Goal: Task Accomplishment & Management: Complete application form

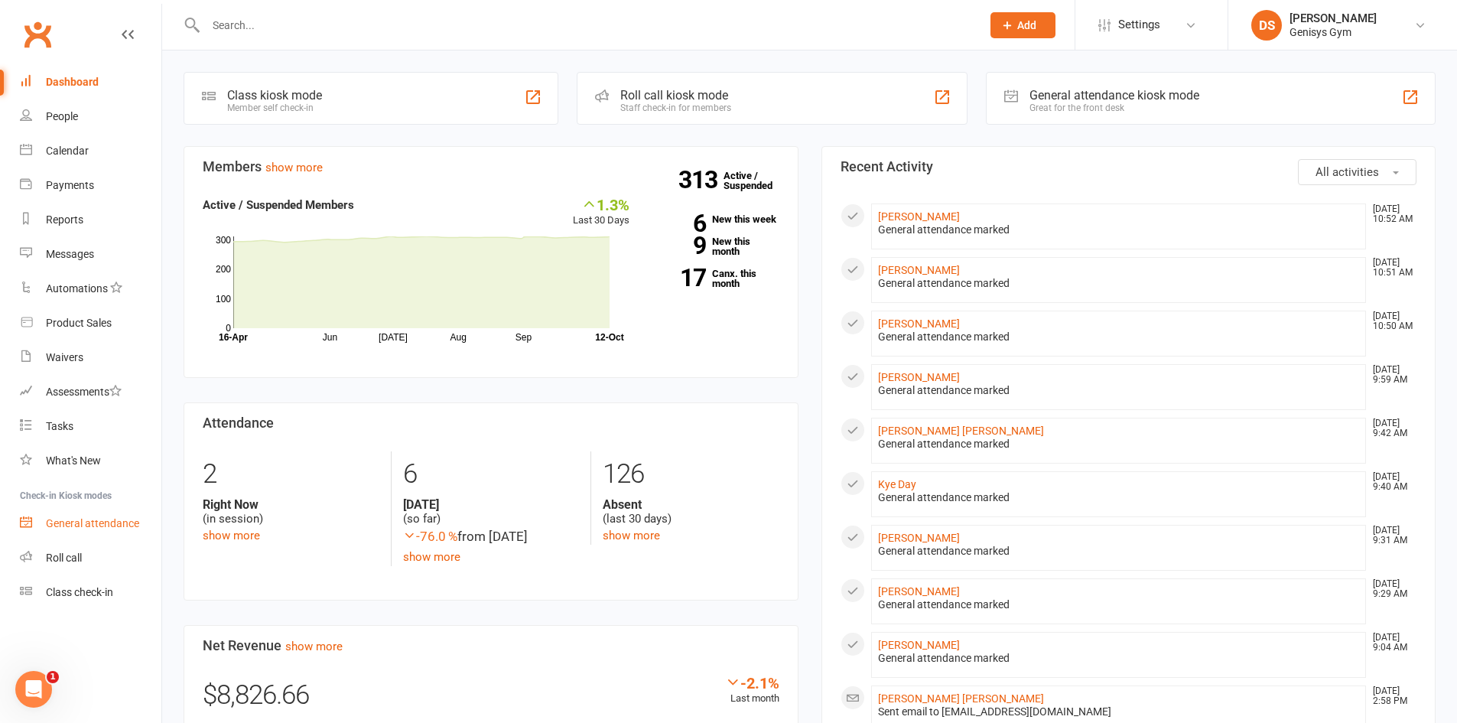
click at [73, 524] on div "General attendance" at bounding box center [92, 523] width 93 height 12
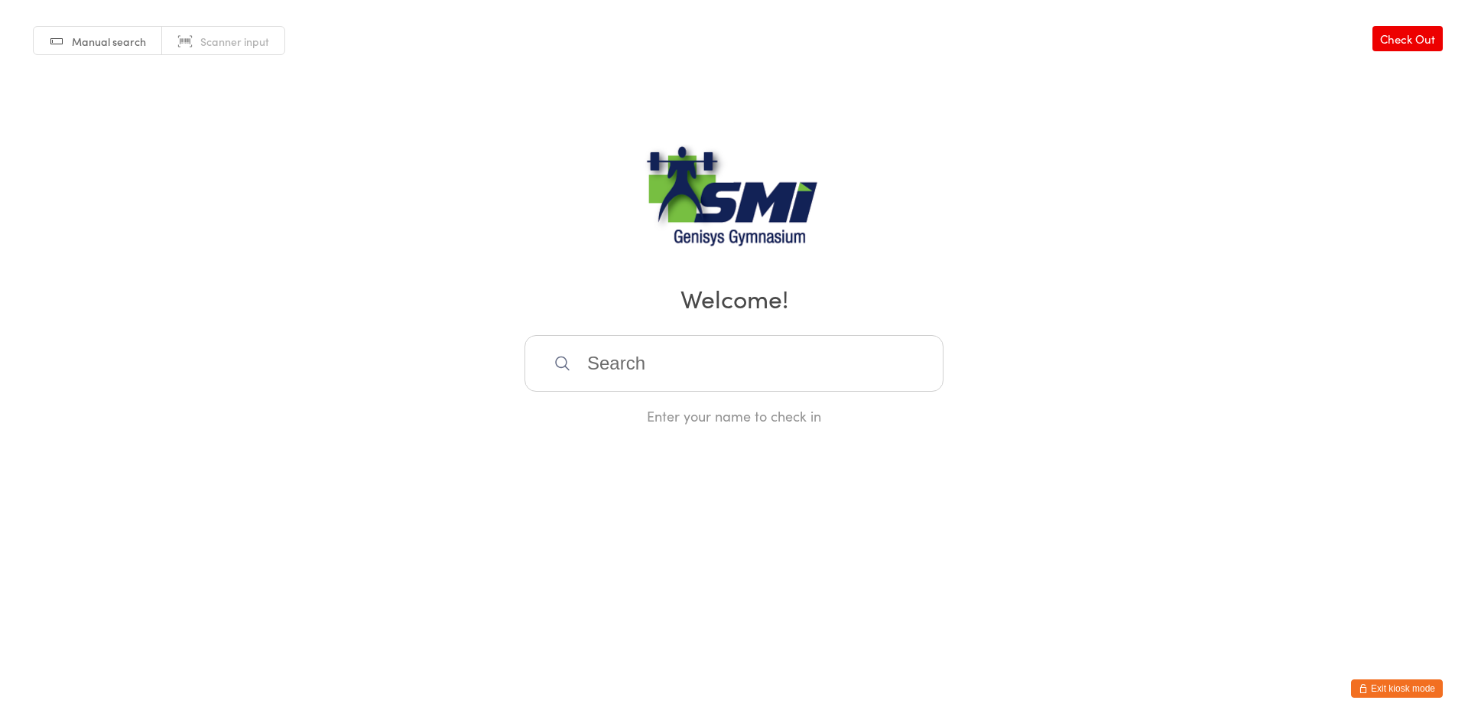
click at [128, 44] on span "Manual search" at bounding box center [109, 41] width 74 height 15
click at [125, 53] on link "Manual search" at bounding box center [98, 41] width 128 height 29
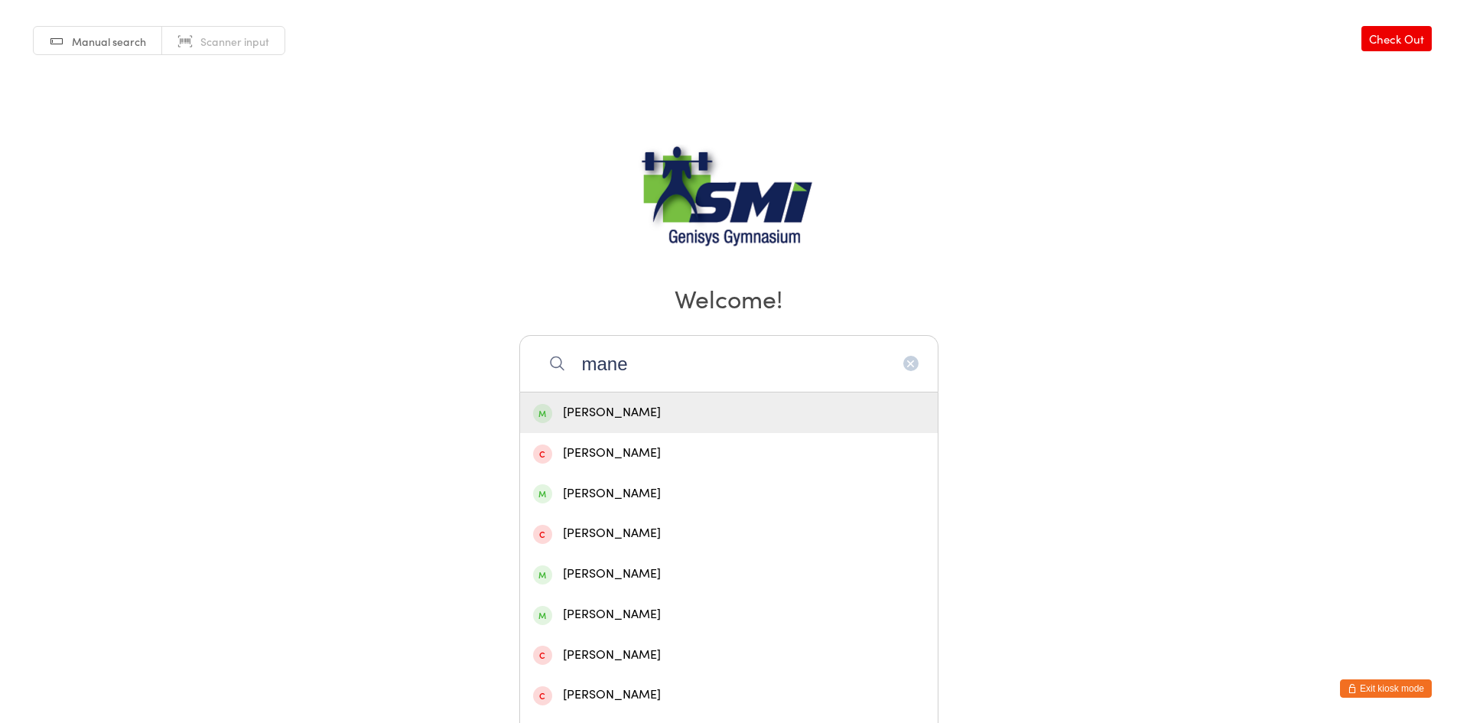
type input "mane"
click at [656, 398] on div "[PERSON_NAME]" at bounding box center [729, 412] width 418 height 41
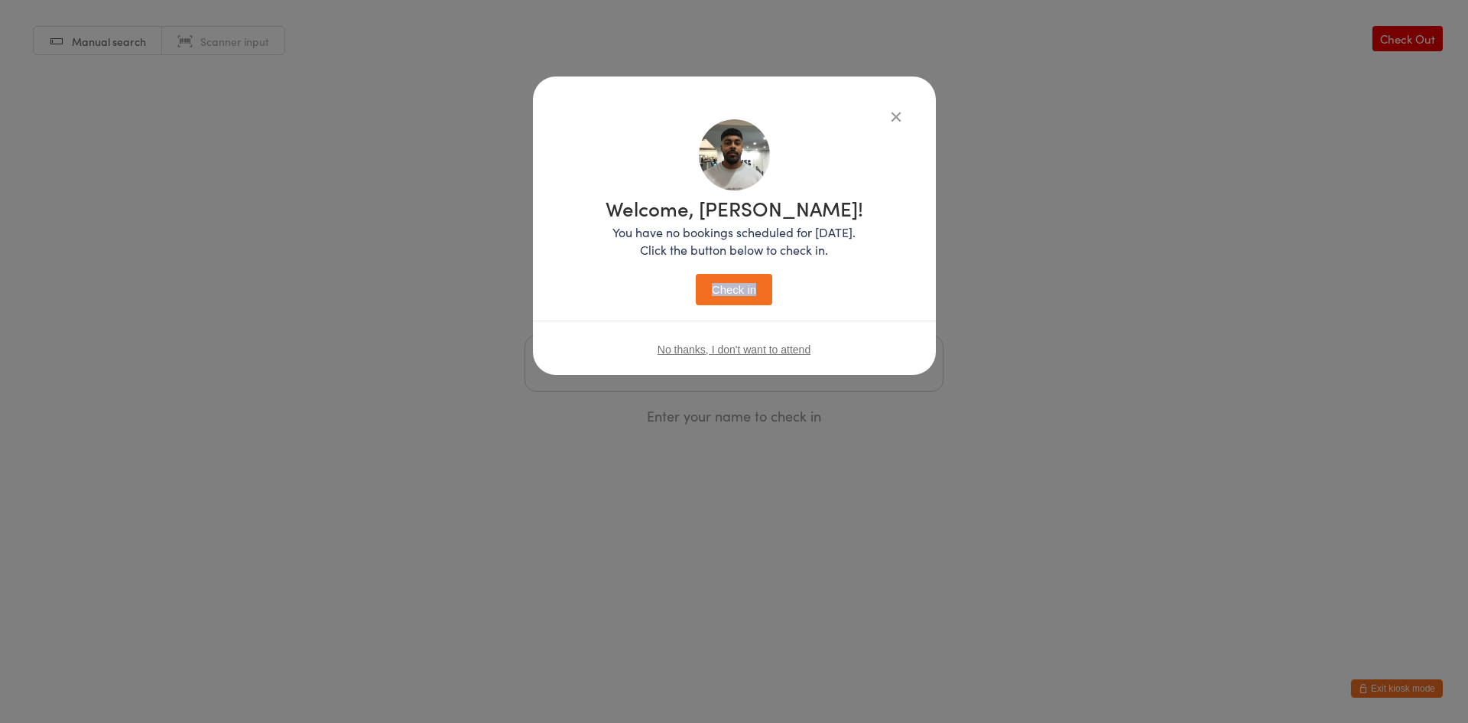
click at [762, 278] on div "Welcome, Manesh! You have no bookings scheduled for today. Click the button bel…" at bounding box center [735, 251] width 258 height 107
click at [761, 281] on button "Check in" at bounding box center [734, 289] width 76 height 31
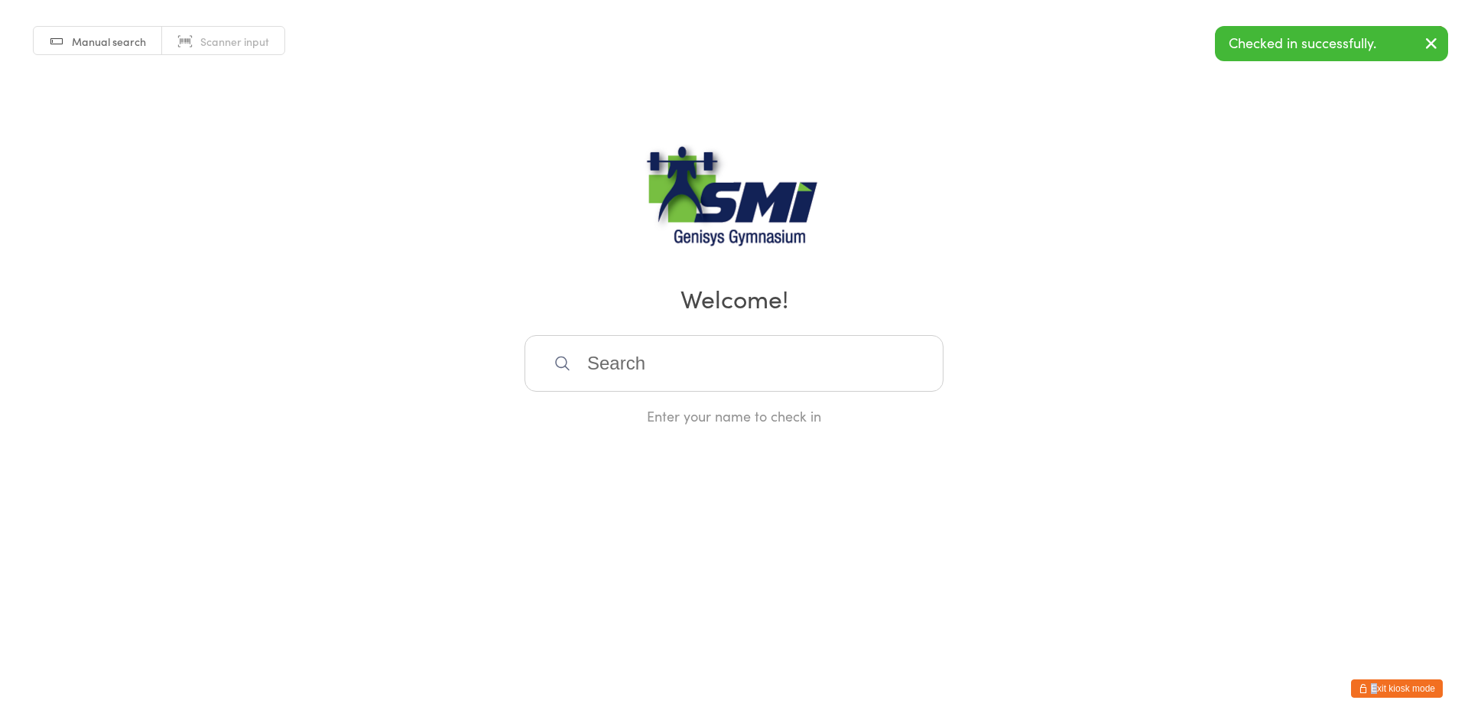
click at [1380, 689] on html "You have now entered Kiosk Mode. Members will be able to check themselves in us…" at bounding box center [734, 361] width 1468 height 723
click at [1380, 689] on button "Exit kiosk mode" at bounding box center [1397, 688] width 92 height 18
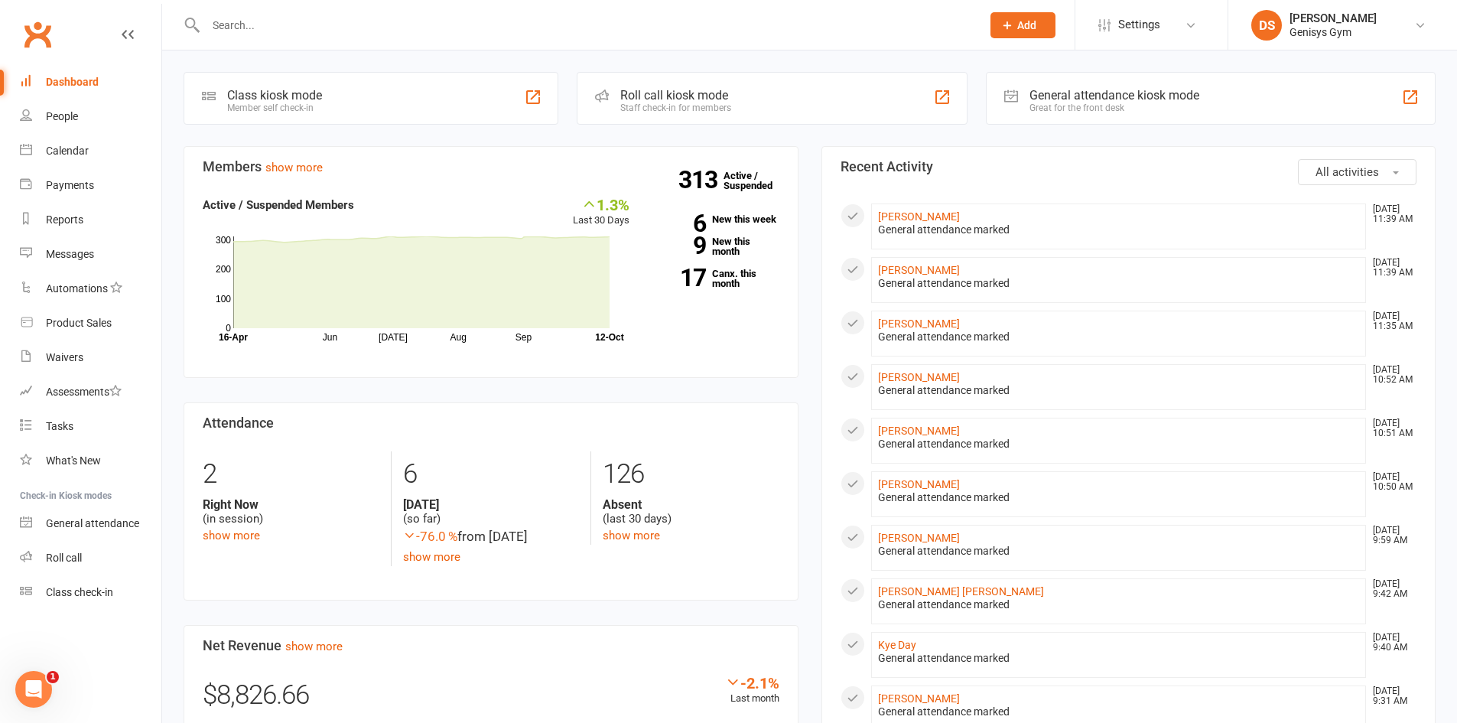
click at [408, 39] on div at bounding box center [577, 25] width 787 height 50
click at [313, 16] on input "text" at bounding box center [585, 25] width 769 height 21
drag, startPoint x: 317, startPoint y: 21, endPoint x: 317, endPoint y: 31, distance: 9.9
click at [317, 21] on input "text" at bounding box center [585, 25] width 769 height 21
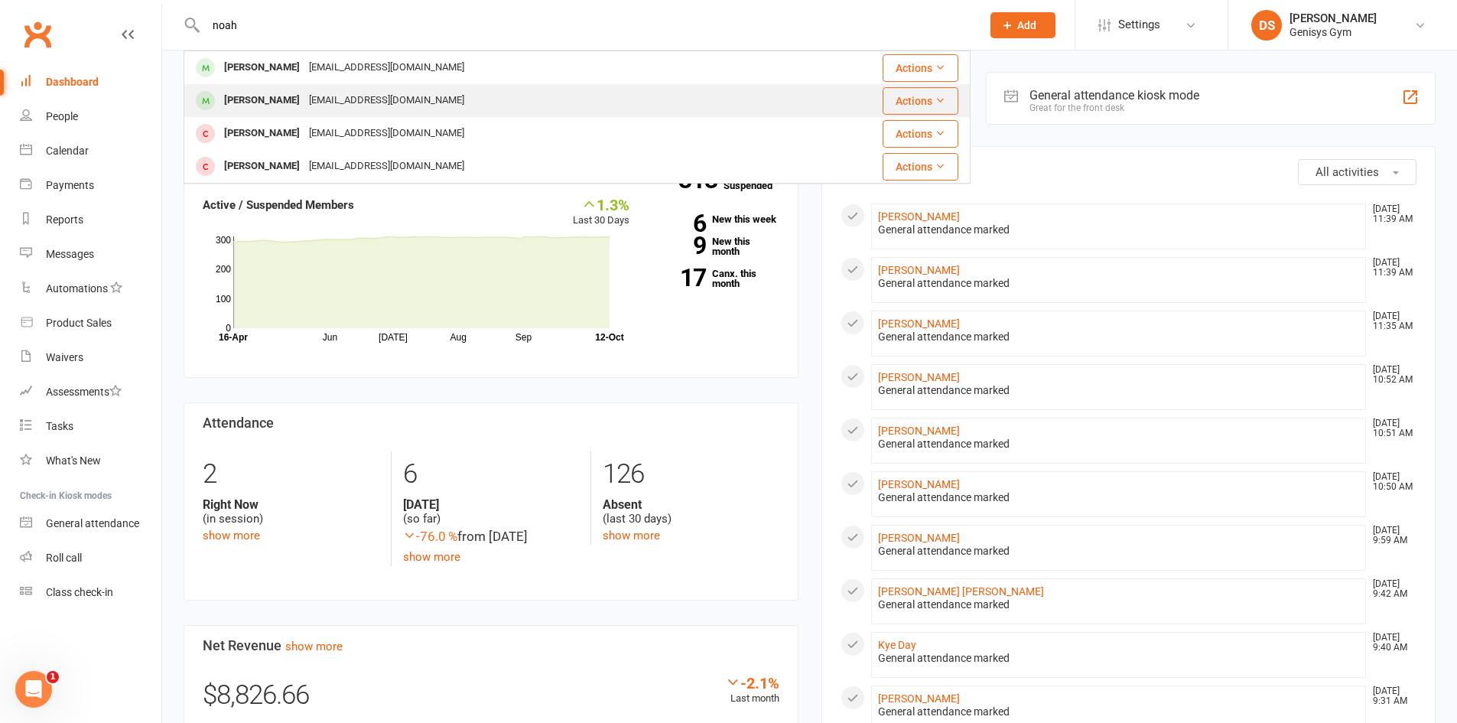
type input "noah"
click at [304, 101] on div "[EMAIL_ADDRESS][DOMAIN_NAME]" at bounding box center [386, 100] width 164 height 22
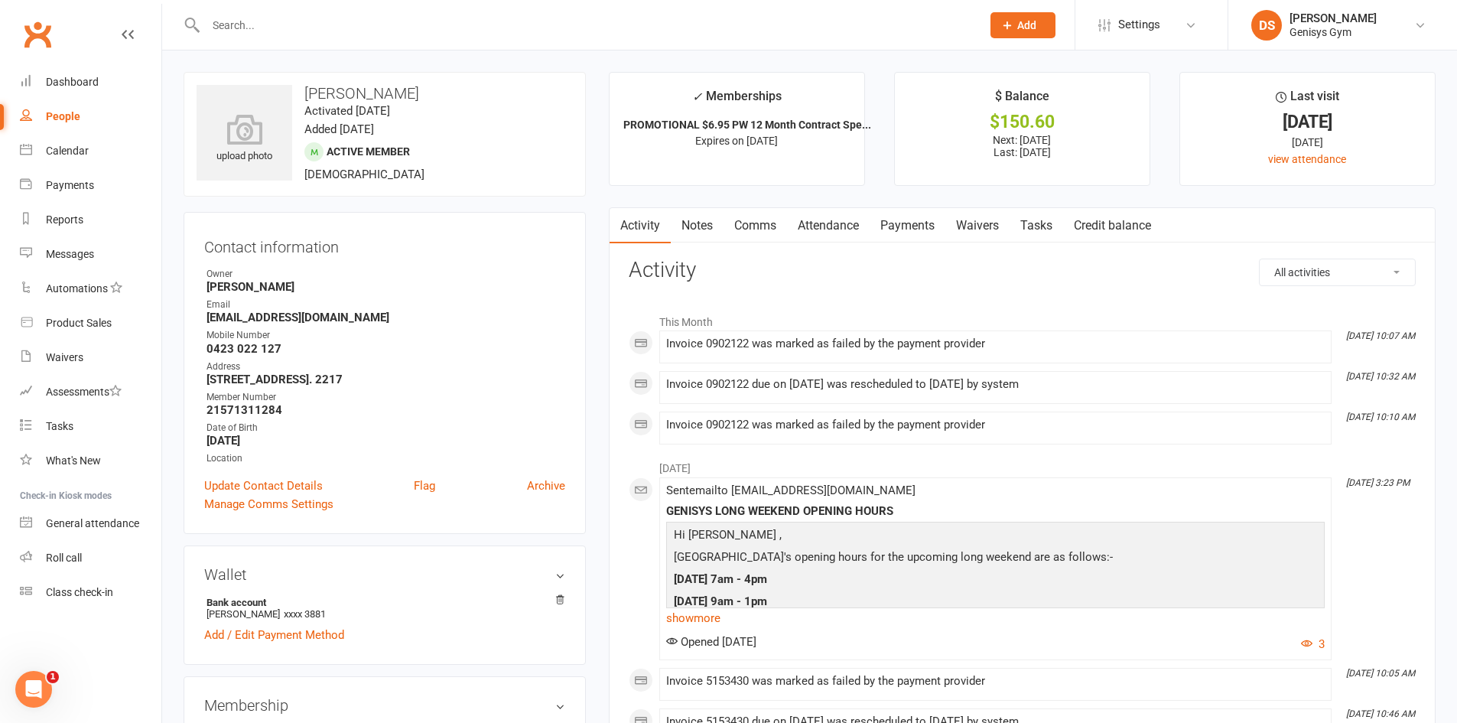
click at [915, 222] on link "Payments" at bounding box center [907, 225] width 76 height 35
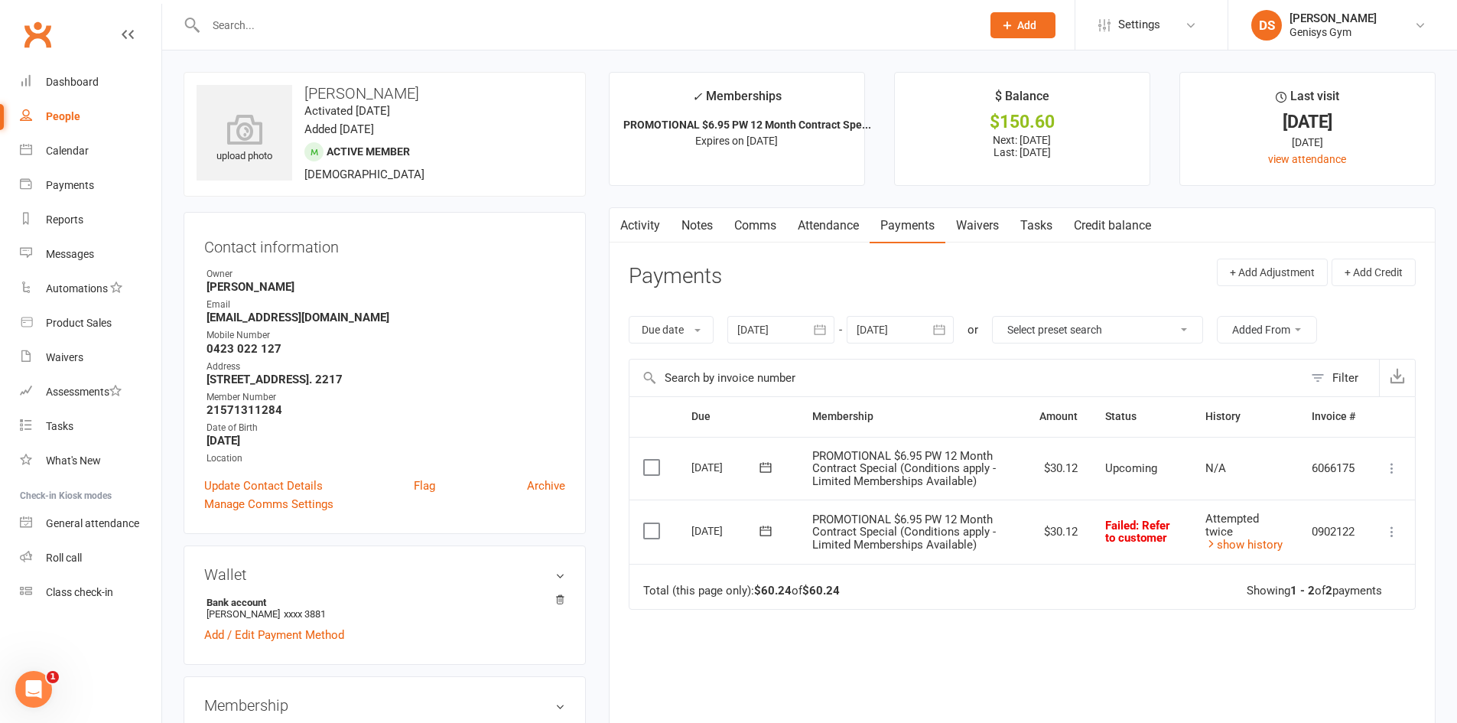
click at [765, 329] on div at bounding box center [780, 330] width 107 height 28
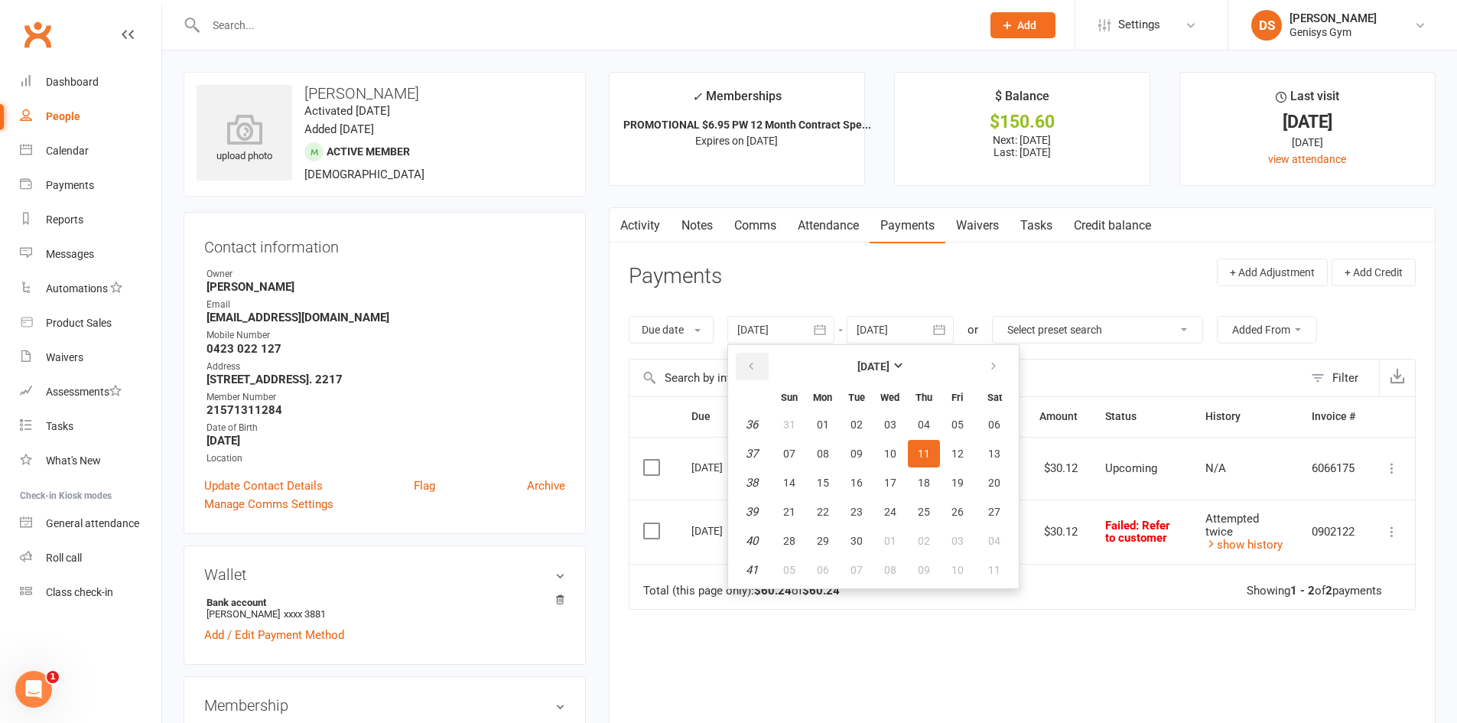
click at [745, 373] on button "button" at bounding box center [752, 367] width 33 height 28
click at [858, 427] on span "03" at bounding box center [856, 424] width 12 height 12
type input "[DATE]"
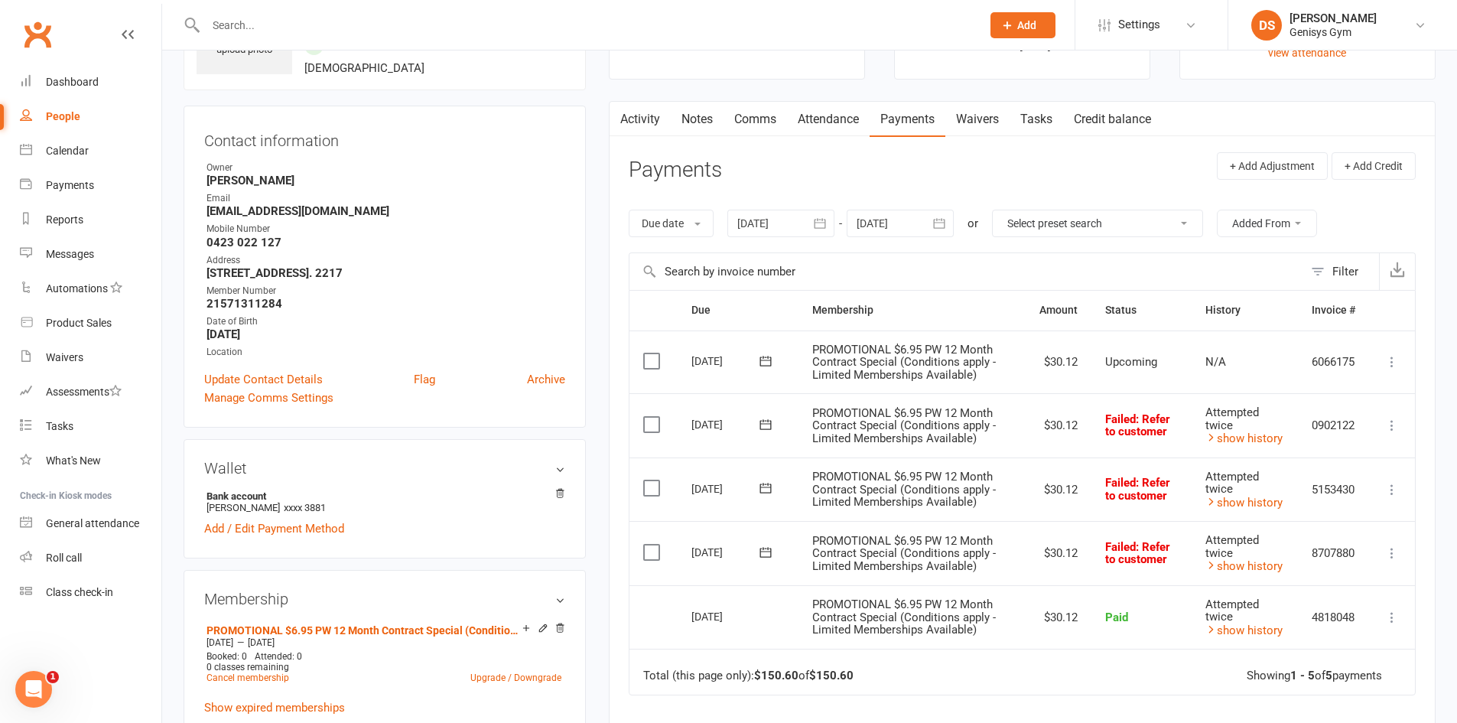
scroll to position [229, 0]
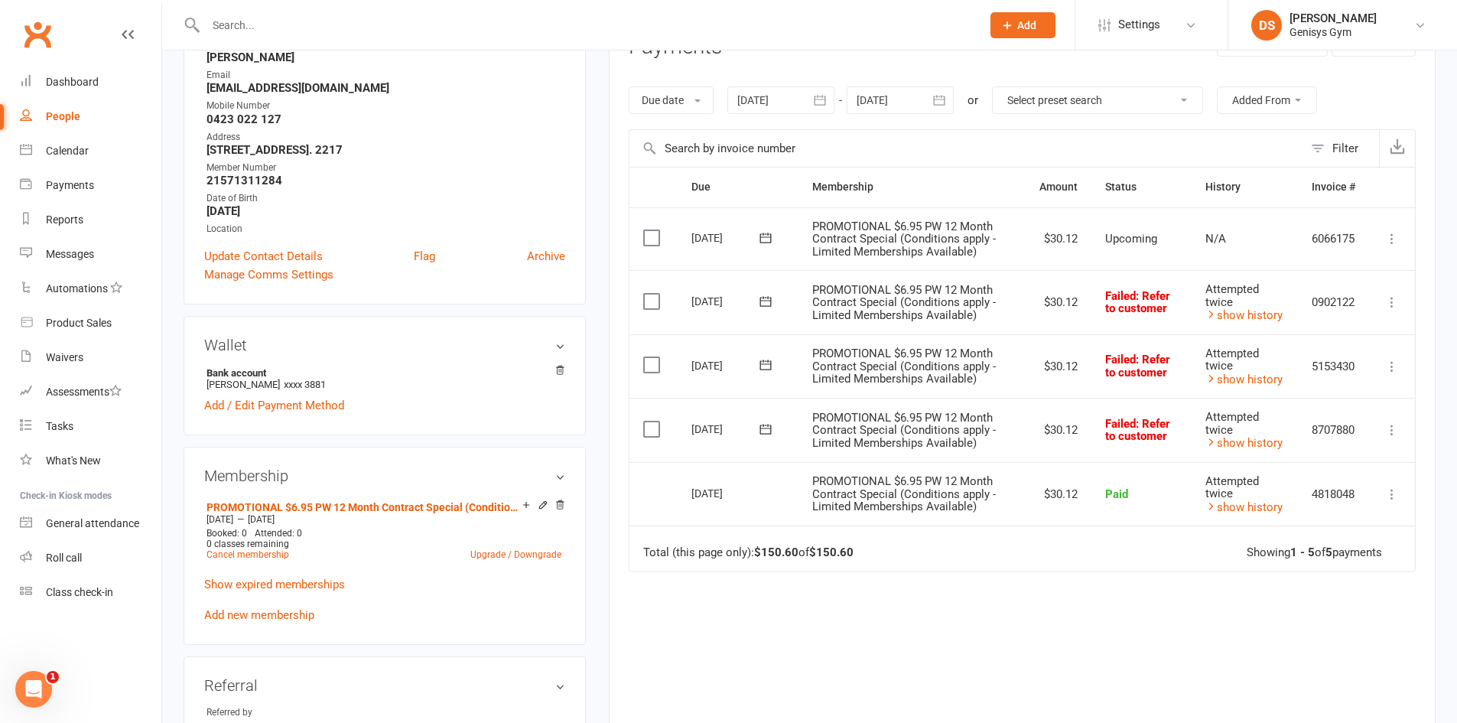
click at [1015, 285] on td "PROMOTIONAL $6.95 PW 12 Month Contract Special (Conditions apply - Limited Memb…" at bounding box center [911, 302] width 227 height 64
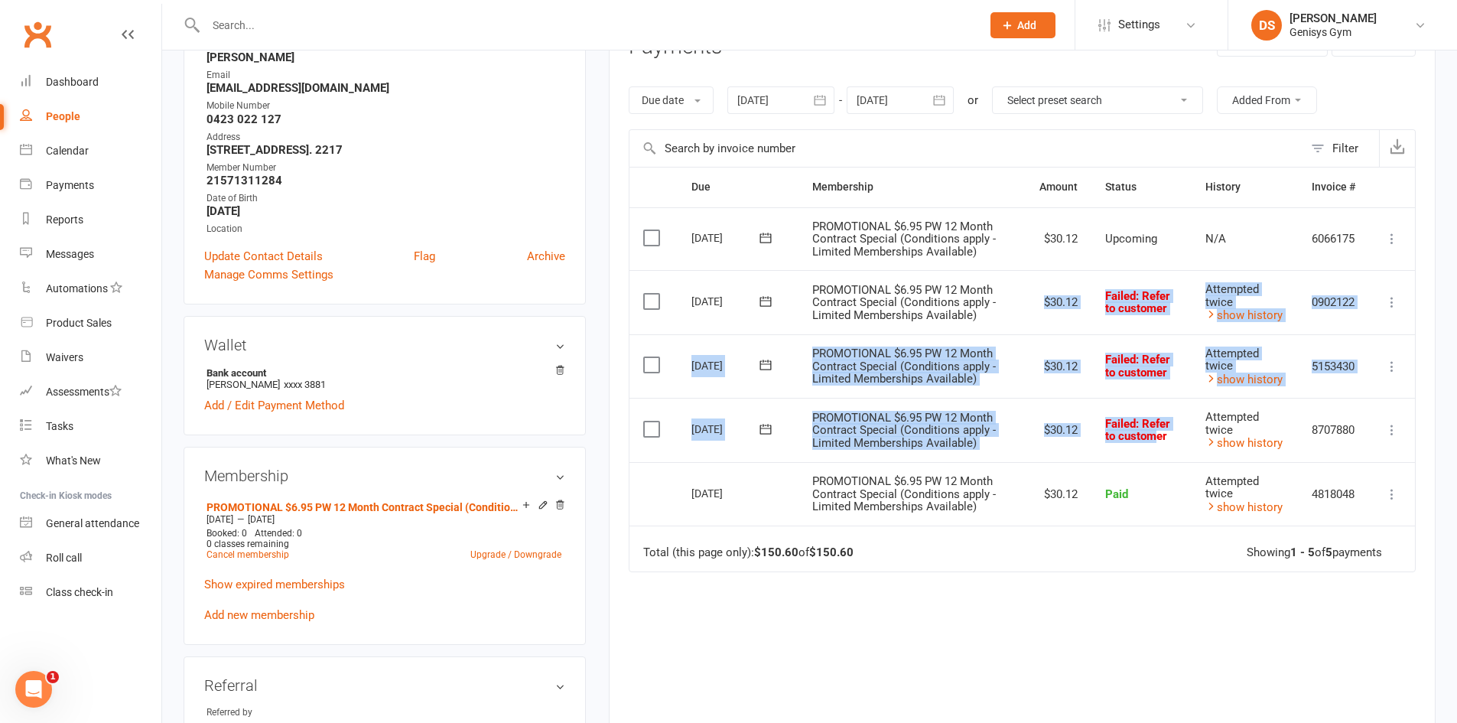
drag, startPoint x: 1031, startPoint y: 283, endPoint x: 1165, endPoint y: 440, distance: 206.6
click at [1165, 440] on table "Due Contact Membership Amount Status History Invoice # Select this [DATE] [PERS…" at bounding box center [1022, 369] width 787 height 405
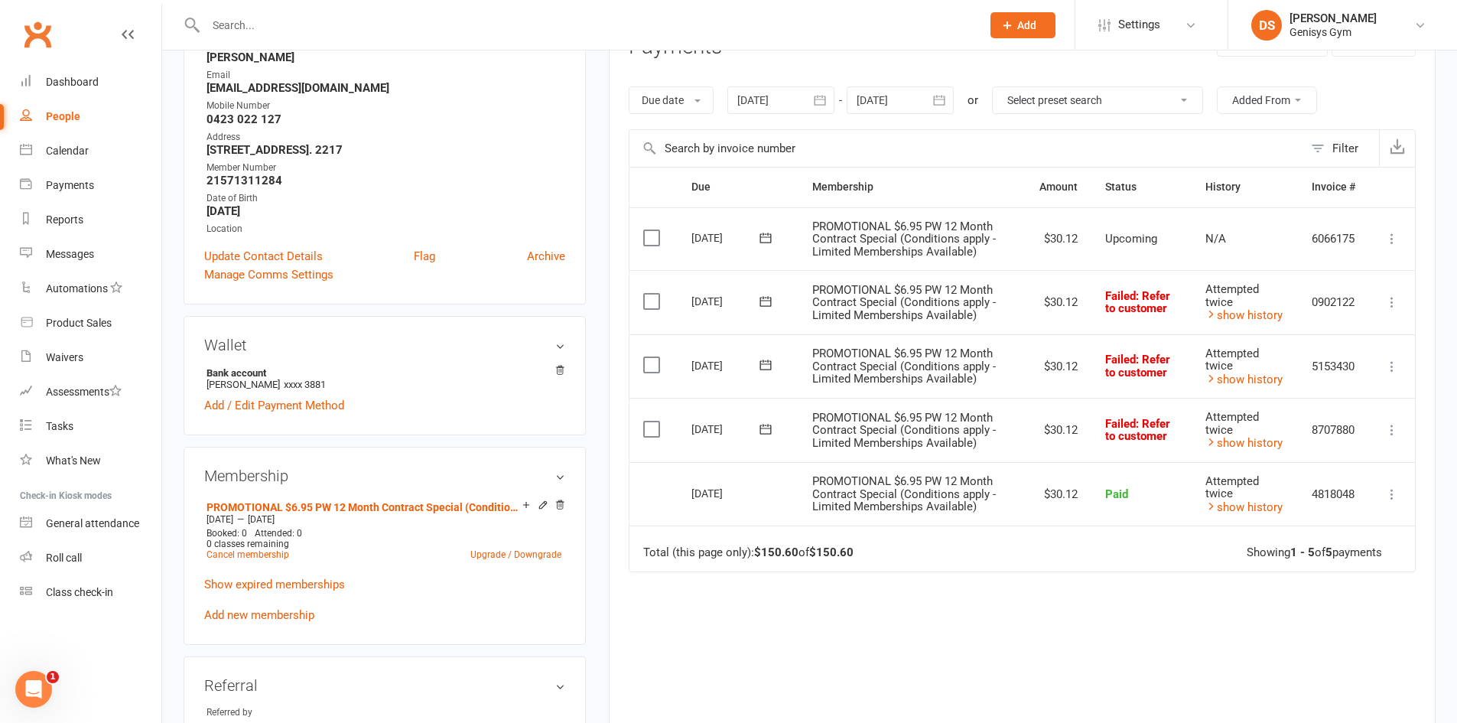
drag, startPoint x: 1191, startPoint y: 442, endPoint x: 1183, endPoint y: 440, distance: 7.8
click at [1191, 442] on td "Attempted twice show history" at bounding box center [1244, 430] width 106 height 64
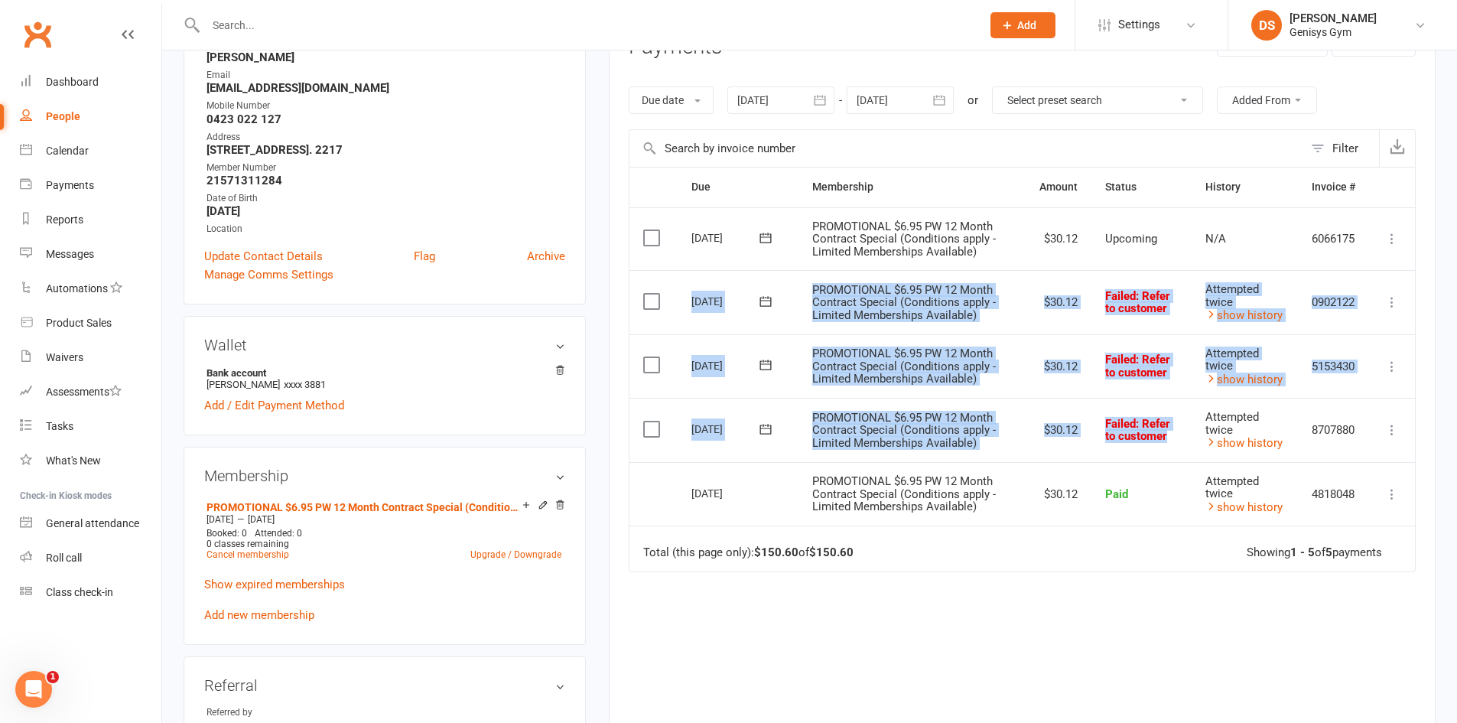
drag, startPoint x: 1168, startPoint y: 438, endPoint x: 655, endPoint y: 288, distance: 534.8
click at [655, 288] on table "Due Contact Membership Amount Status History Invoice # Select this [DATE] [PERS…" at bounding box center [1022, 369] width 787 height 405
click at [924, 303] on span "PROMOTIONAL $6.95 PW 12 Month Contract Special (Conditions apply - Limited Memb…" at bounding box center [904, 302] width 184 height 39
drag, startPoint x: 1168, startPoint y: 442, endPoint x: 642, endPoint y: 298, distance: 546.2
click at [640, 303] on table "Due Contact Membership Amount Status History Invoice # Select this [DATE] [PERS…" at bounding box center [1022, 369] width 787 height 405
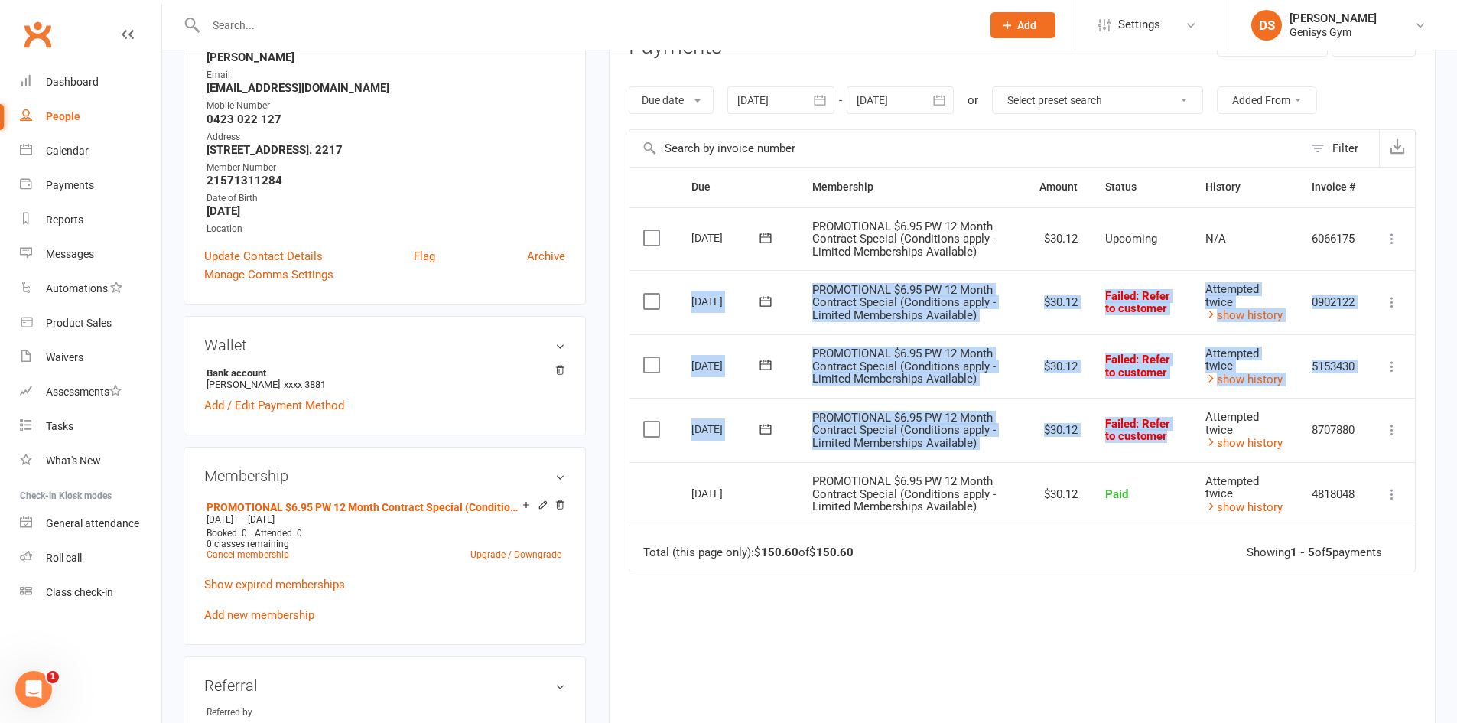
click at [1021, 319] on td "PROMOTIONAL $6.95 PW 12 Month Contract Special (Conditions apply - Limited Memb…" at bounding box center [911, 302] width 227 height 64
drag, startPoint x: 1195, startPoint y: 441, endPoint x: 801, endPoint y: 296, distance: 419.8
click at [803, 296] on table "Due Contact Membership Amount Status History Invoice # Select this [DATE] [PERS…" at bounding box center [1022, 369] width 787 height 405
click at [817, 307] on span "PROMOTIONAL $6.95 PW 12 Month Contract Special (Conditions apply - Limited Memb…" at bounding box center [904, 302] width 184 height 39
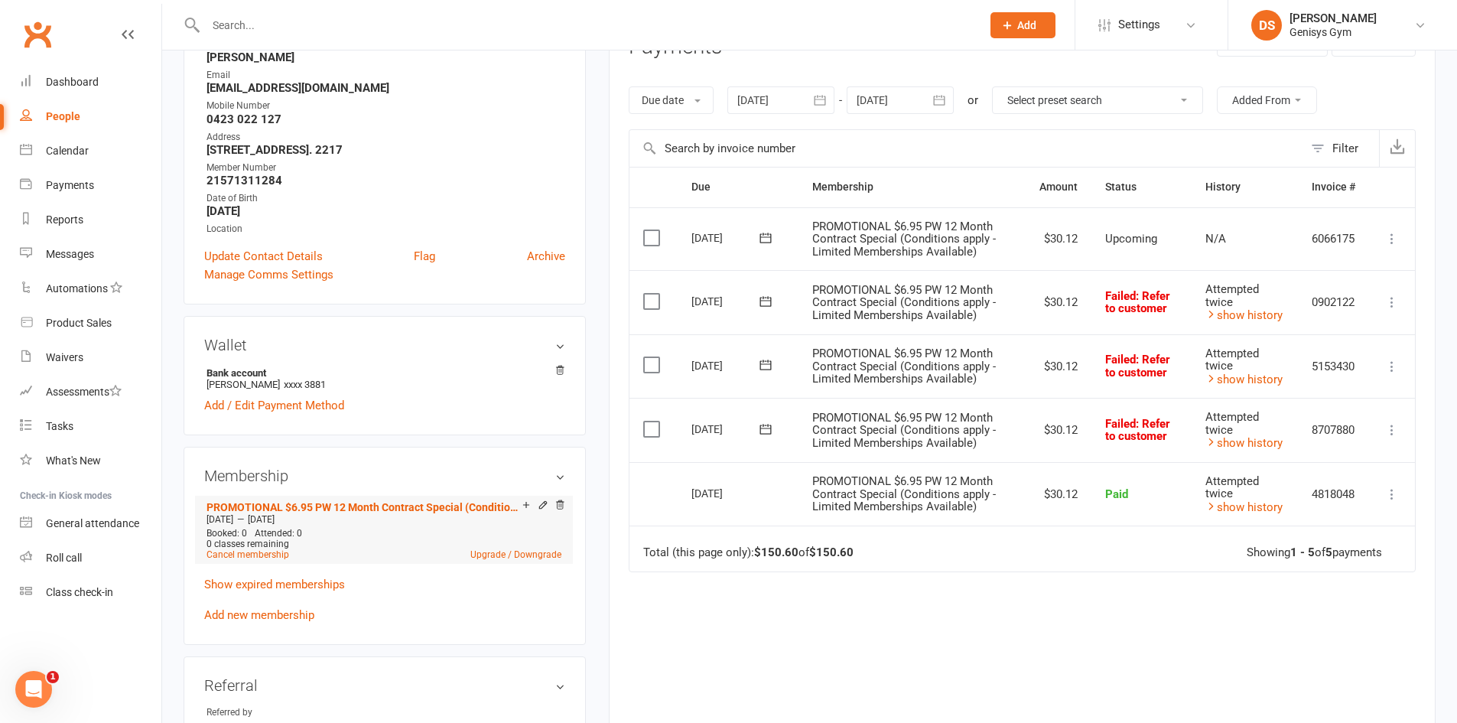
drag, startPoint x: 324, startPoint y: 531, endPoint x: 354, endPoint y: 514, distance: 34.2
click at [324, 531] on div "Booked: 0 Attended: 0 0 classes remaining Cancel membership Upgrade / Downgrade" at bounding box center [384, 544] width 362 height 32
click at [44, 73] on link "Dashboard" at bounding box center [90, 82] width 141 height 34
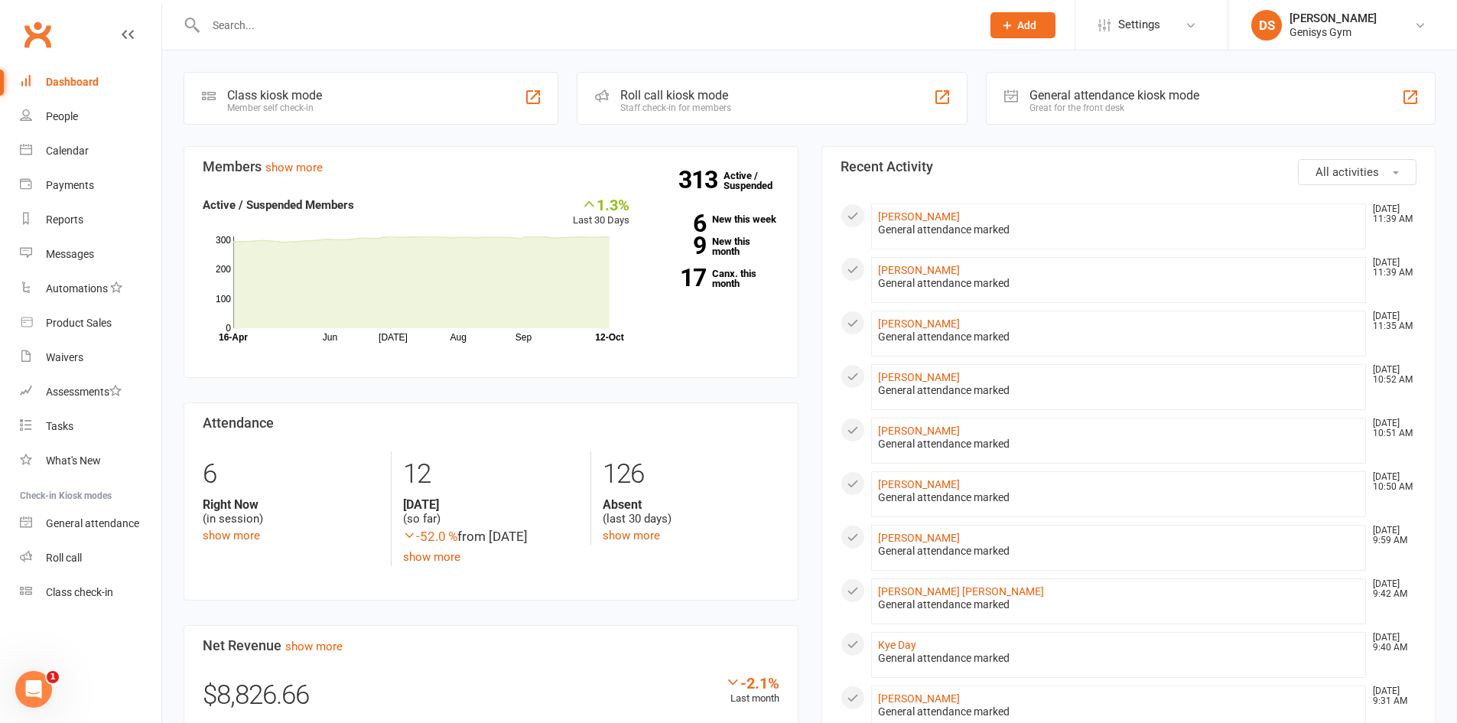
click at [1034, 19] on span "Add" at bounding box center [1026, 25] width 19 height 12
click at [1019, 103] on link "Member" at bounding box center [1006, 103] width 136 height 35
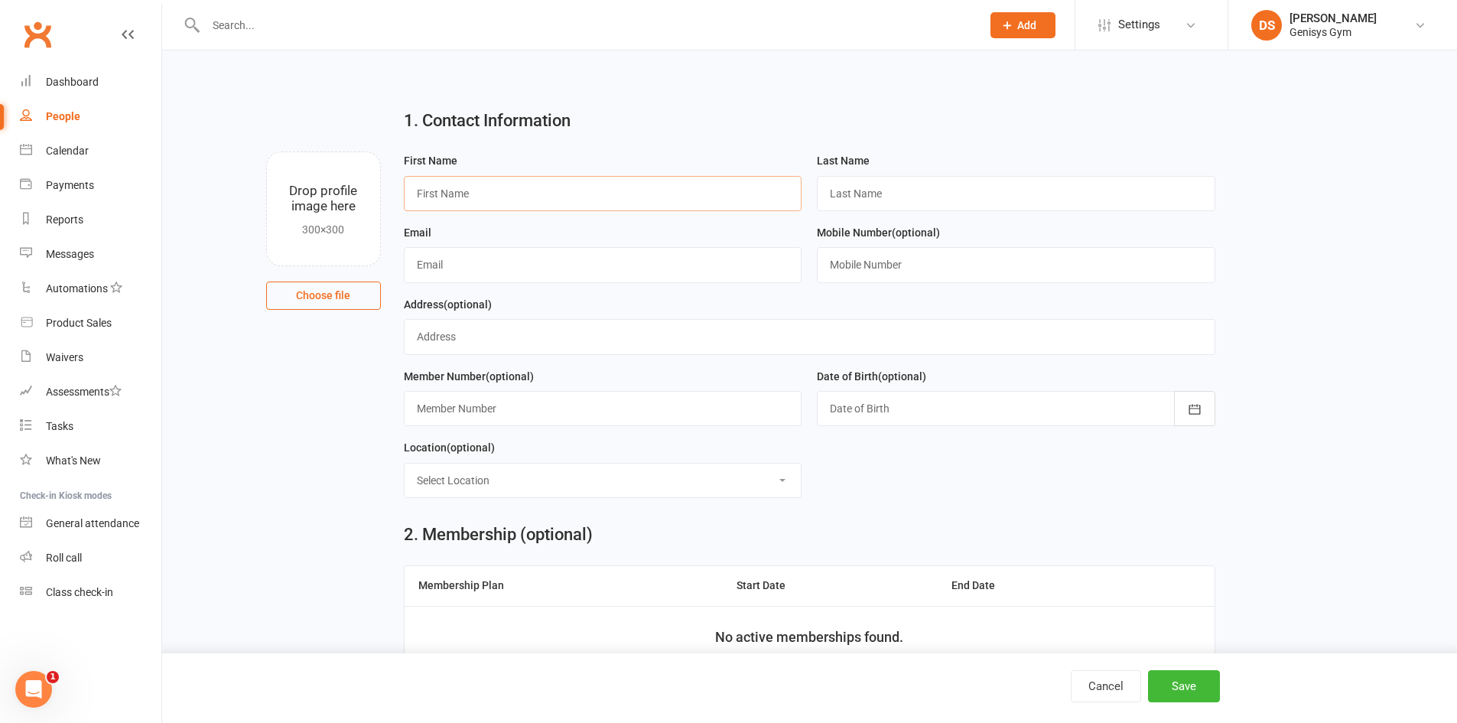
click at [599, 206] on input "text" at bounding box center [603, 193] width 398 height 35
click at [517, 206] on input "Carlo`" at bounding box center [603, 193] width 398 height 35
type input "[PERSON_NAME]"
click at [864, 196] on input "Gonzacez" at bounding box center [1016, 193] width 398 height 35
type input "Gonzacez"
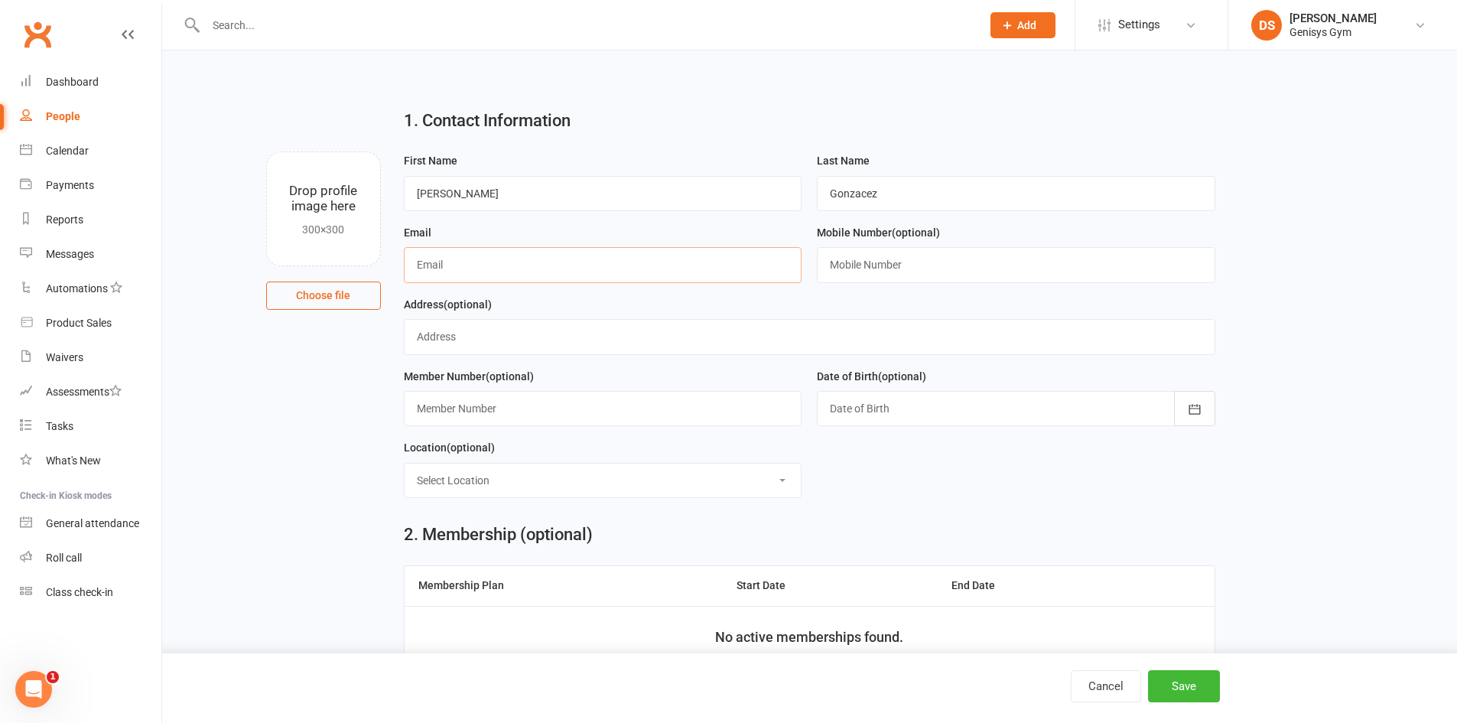
click at [508, 267] on input "text" at bounding box center [603, 264] width 398 height 35
type input "cgonzalez"
click at [866, 193] on input "Gonzacez" at bounding box center [1016, 193] width 398 height 35
type input "[PERSON_NAME]"
click at [486, 273] on input "cgonzalez" at bounding box center [603, 264] width 398 height 35
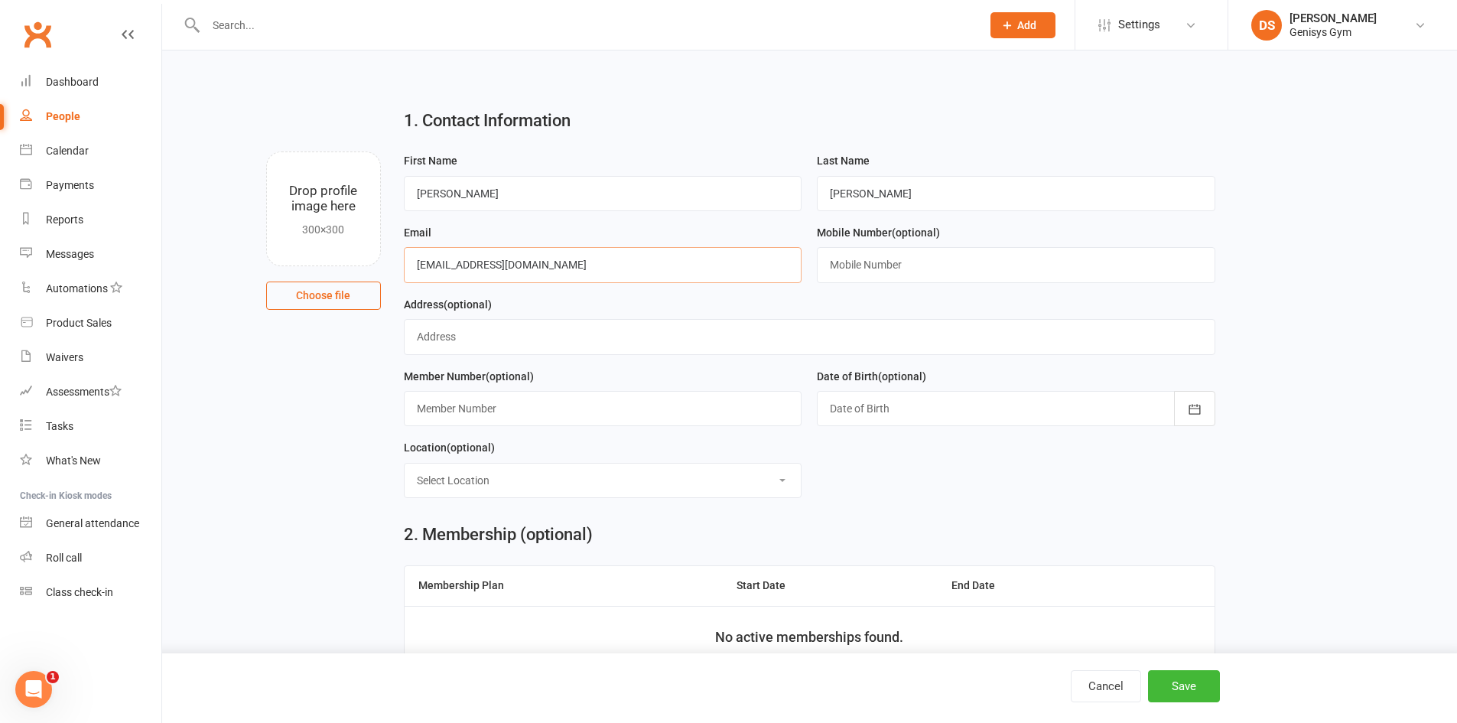
type input "[EMAIL_ADDRESS][DOMAIN_NAME]"
click at [622, 329] on input "text" at bounding box center [809, 336] width 811 height 35
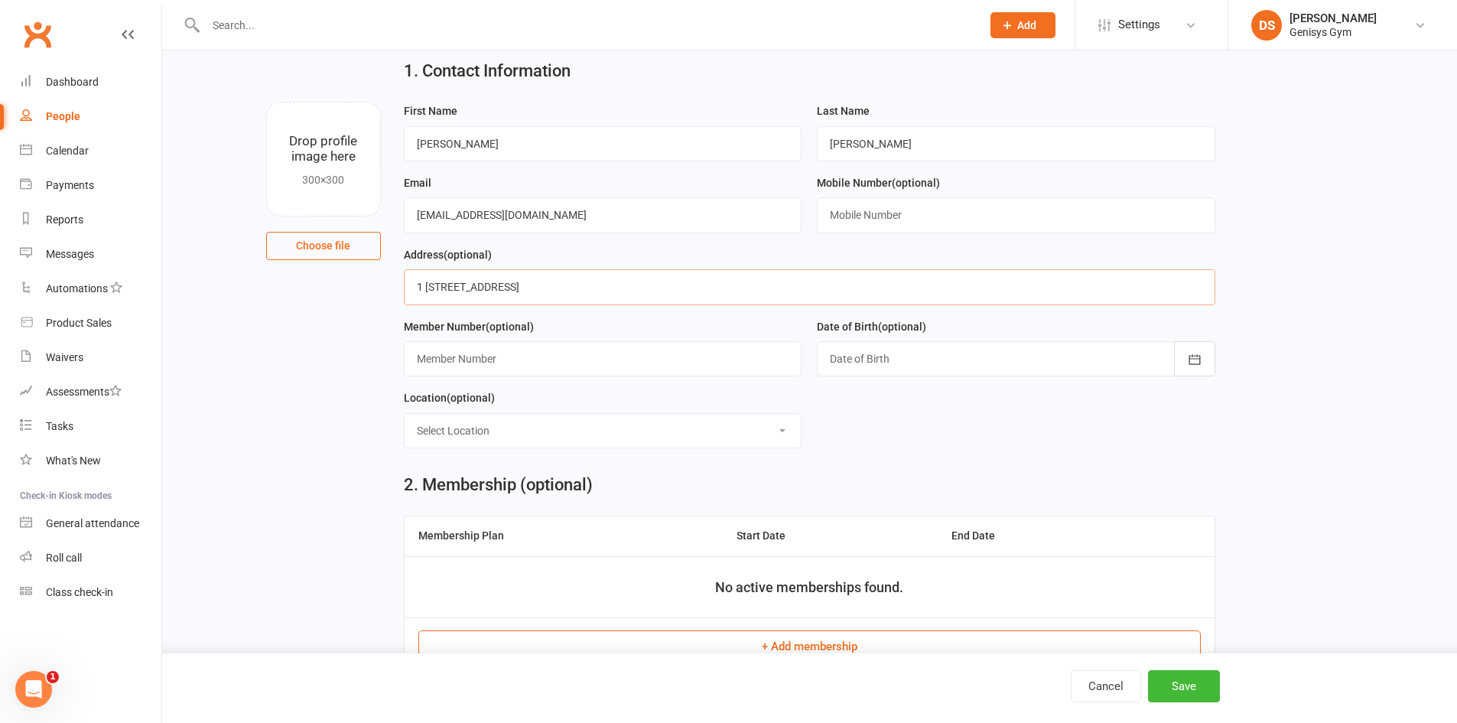
scroll to position [76, 0]
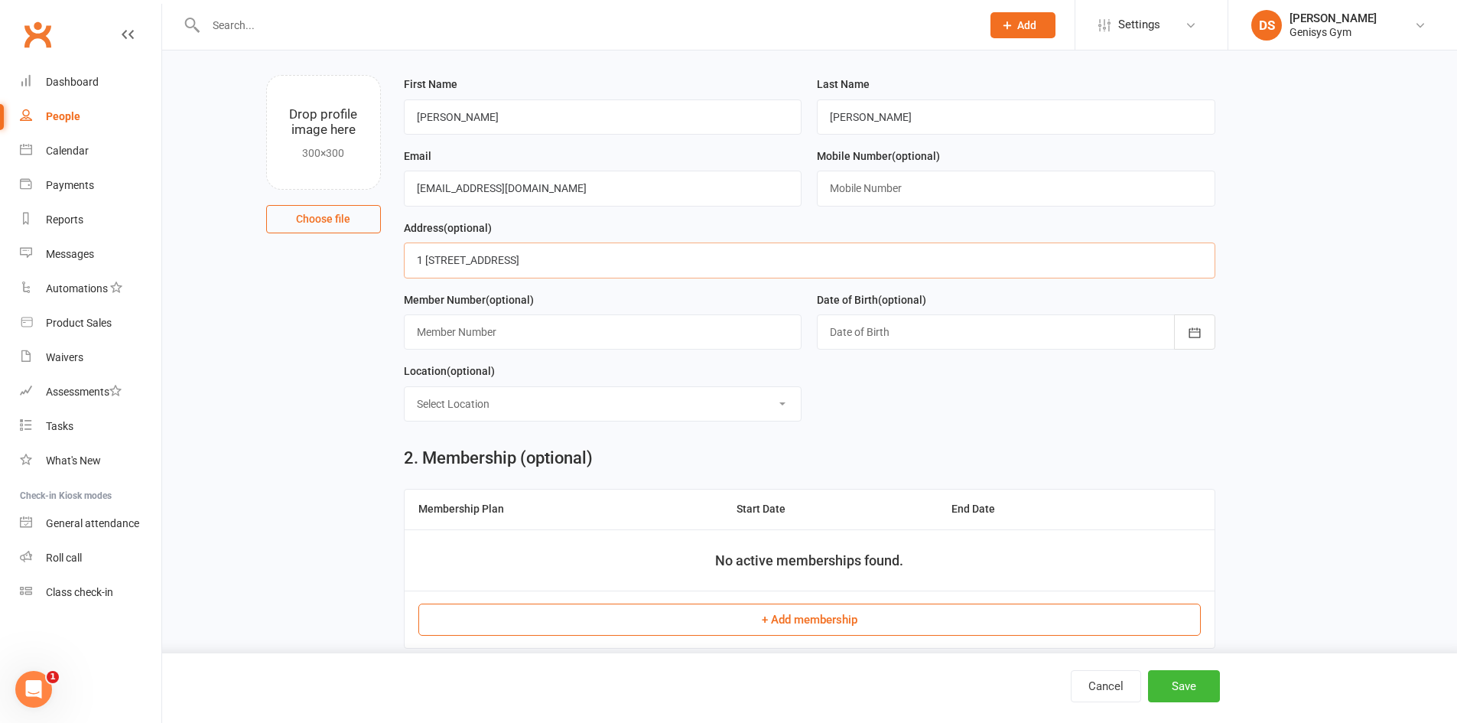
type input "1 [STREET_ADDRESS]"
click at [907, 343] on div at bounding box center [1016, 331] width 398 height 35
click at [856, 374] on button "button" at bounding box center [842, 370] width 33 height 28
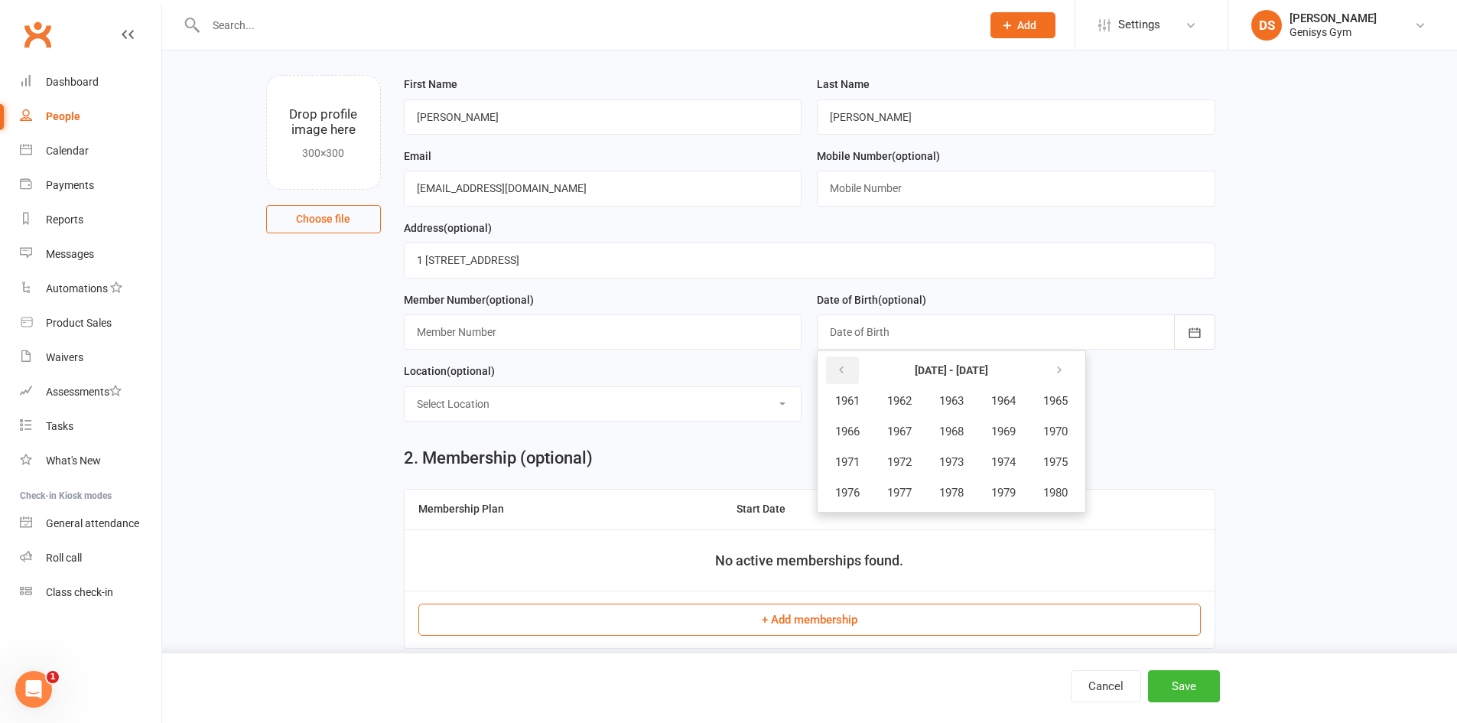
click at [856, 374] on button "button" at bounding box center [842, 370] width 33 height 28
click at [1064, 372] on icon "button" at bounding box center [1059, 370] width 11 height 12
click at [961, 407] on span "1963" at bounding box center [951, 401] width 24 height 14
click at [866, 414] on button "January" at bounding box center [855, 400] width 67 height 29
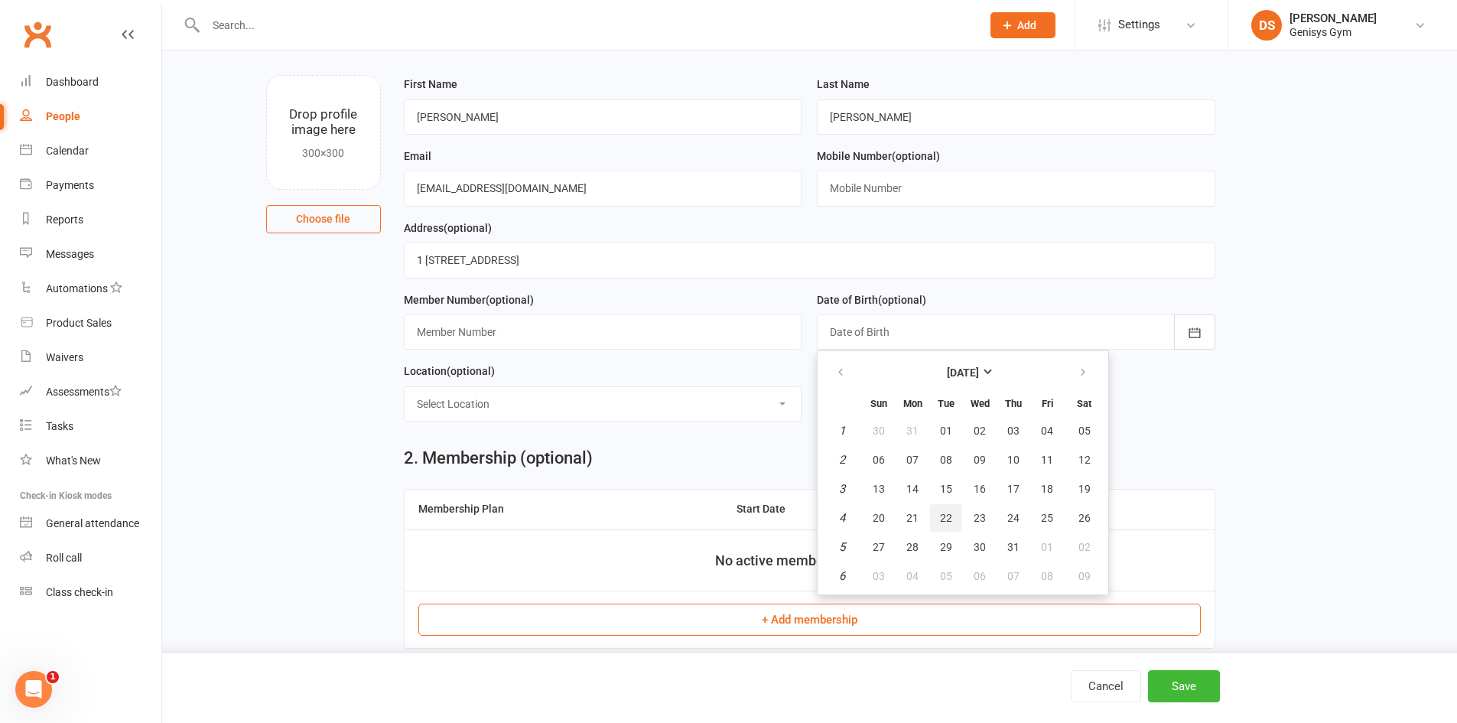
click at [954, 520] on button "22" at bounding box center [946, 518] width 32 height 28
type input "[DATE]"
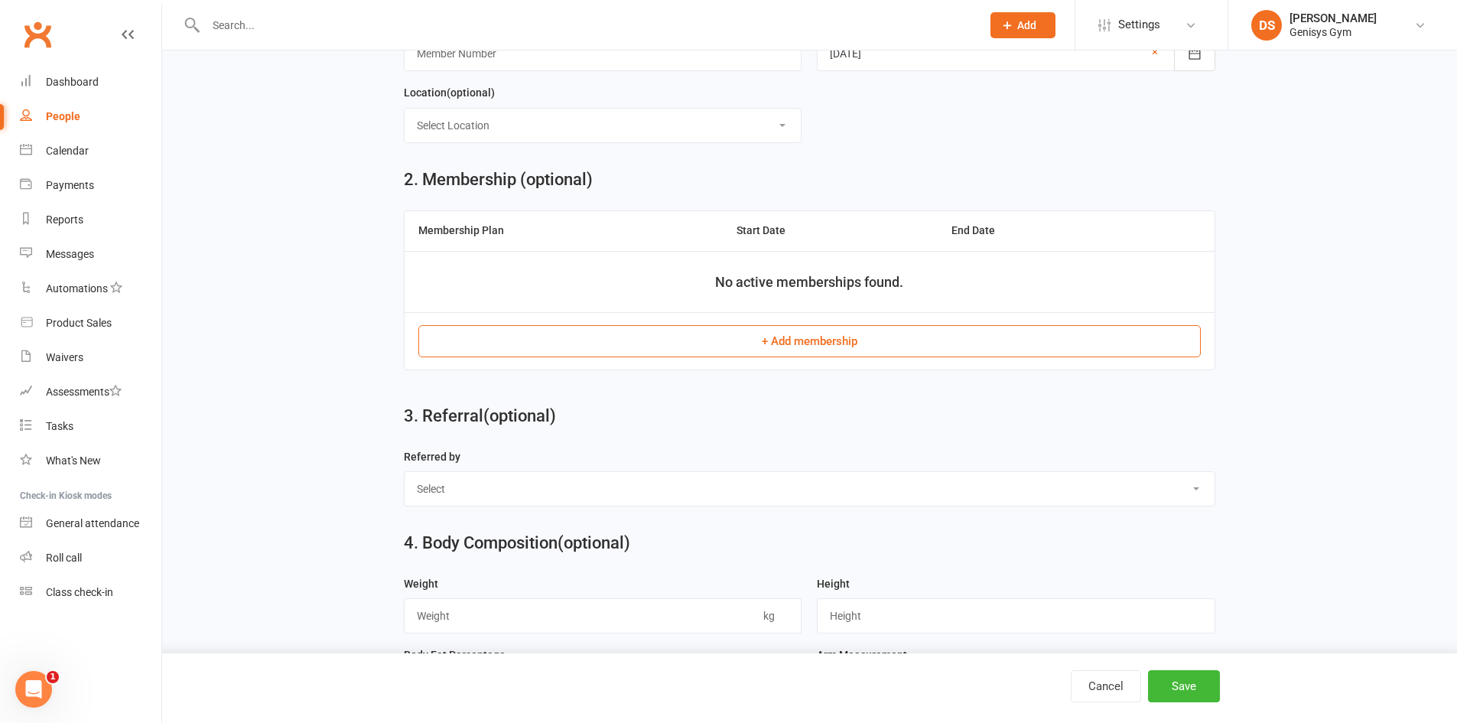
scroll to position [382, 0]
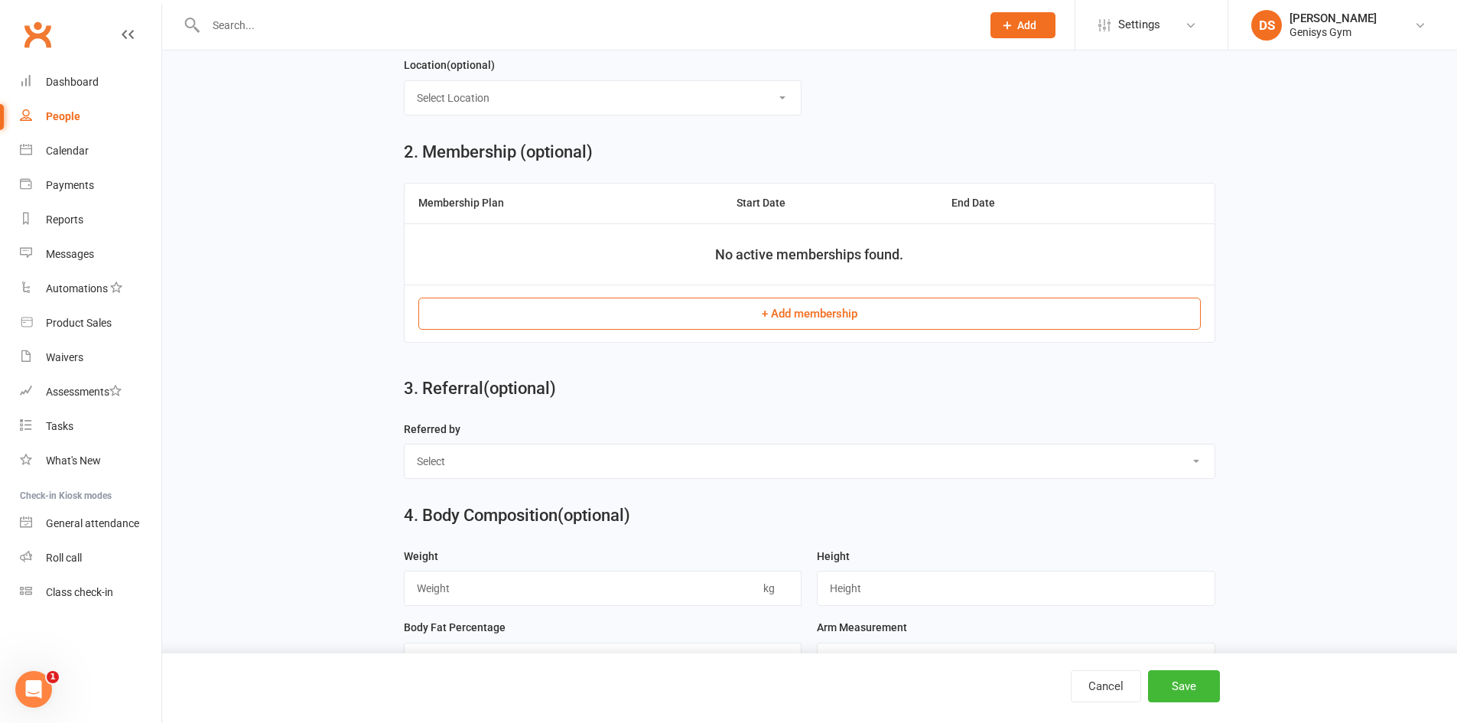
click at [661, 313] on button "+ Add membership" at bounding box center [809, 313] width 782 height 32
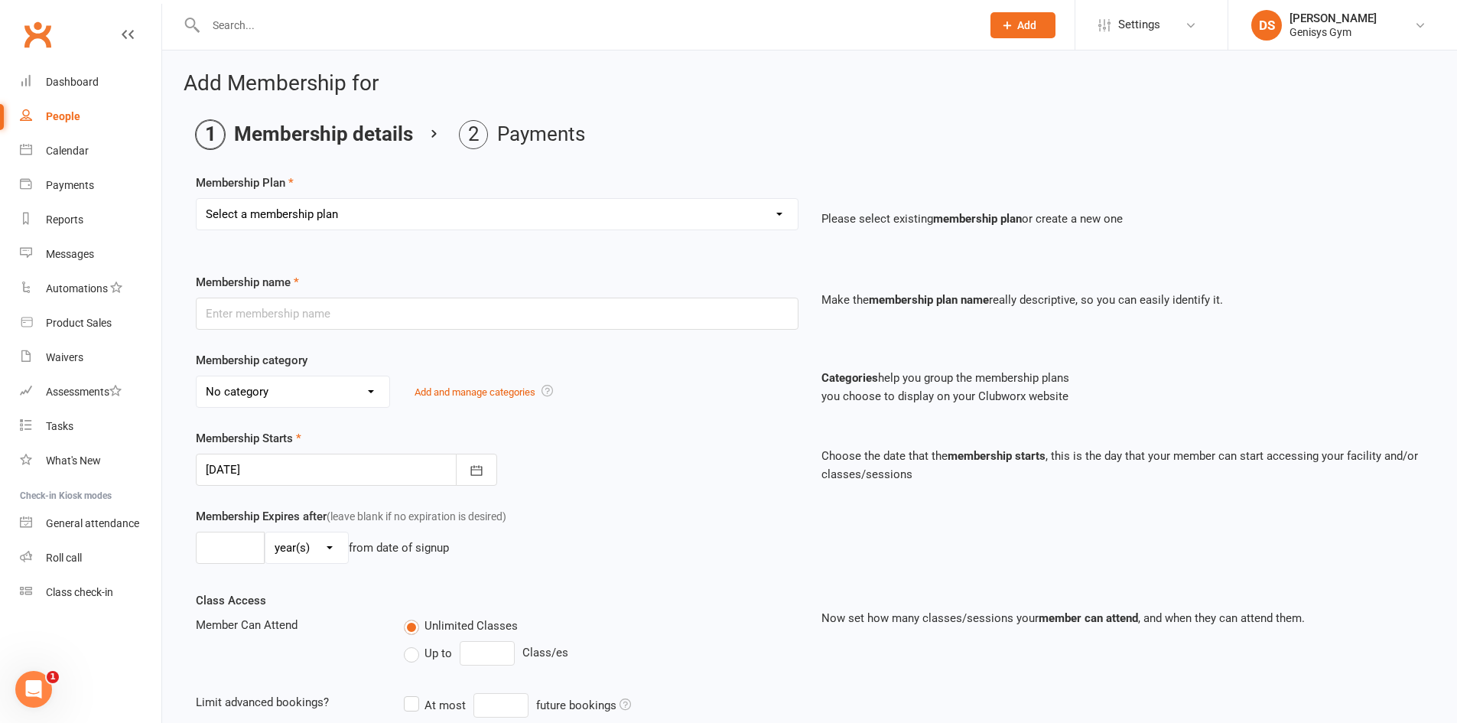
click at [389, 213] on select "Select a membership plan Create new Membership Plan 12 Month Membership Christm…" at bounding box center [497, 214] width 601 height 31
select select "8"
click at [197, 199] on select "Select a membership plan Create new Membership Plan 12 Month Membership Christm…" at bounding box center [497, 214] width 601 height 31
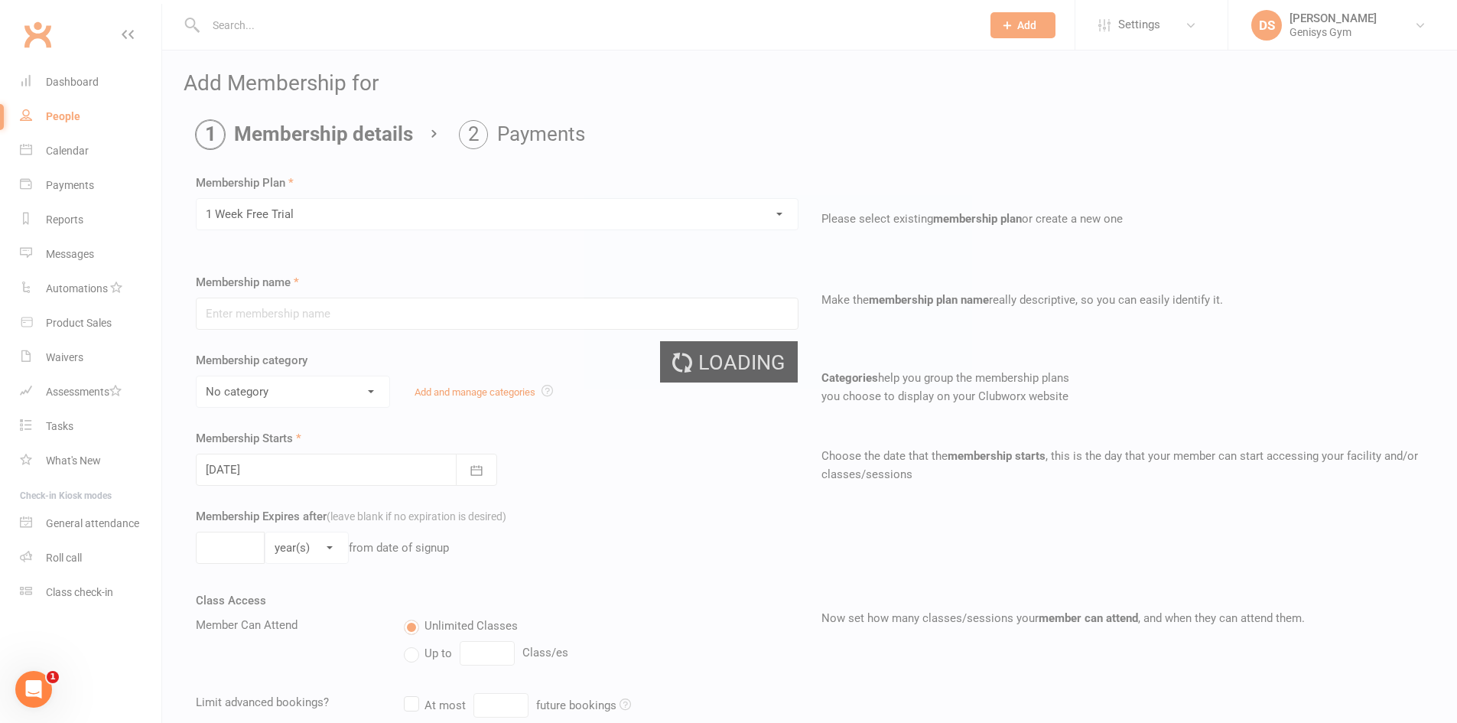
type input "1 Week Free Trial"
select select "0"
type input "1"
select select "1"
type input "0"
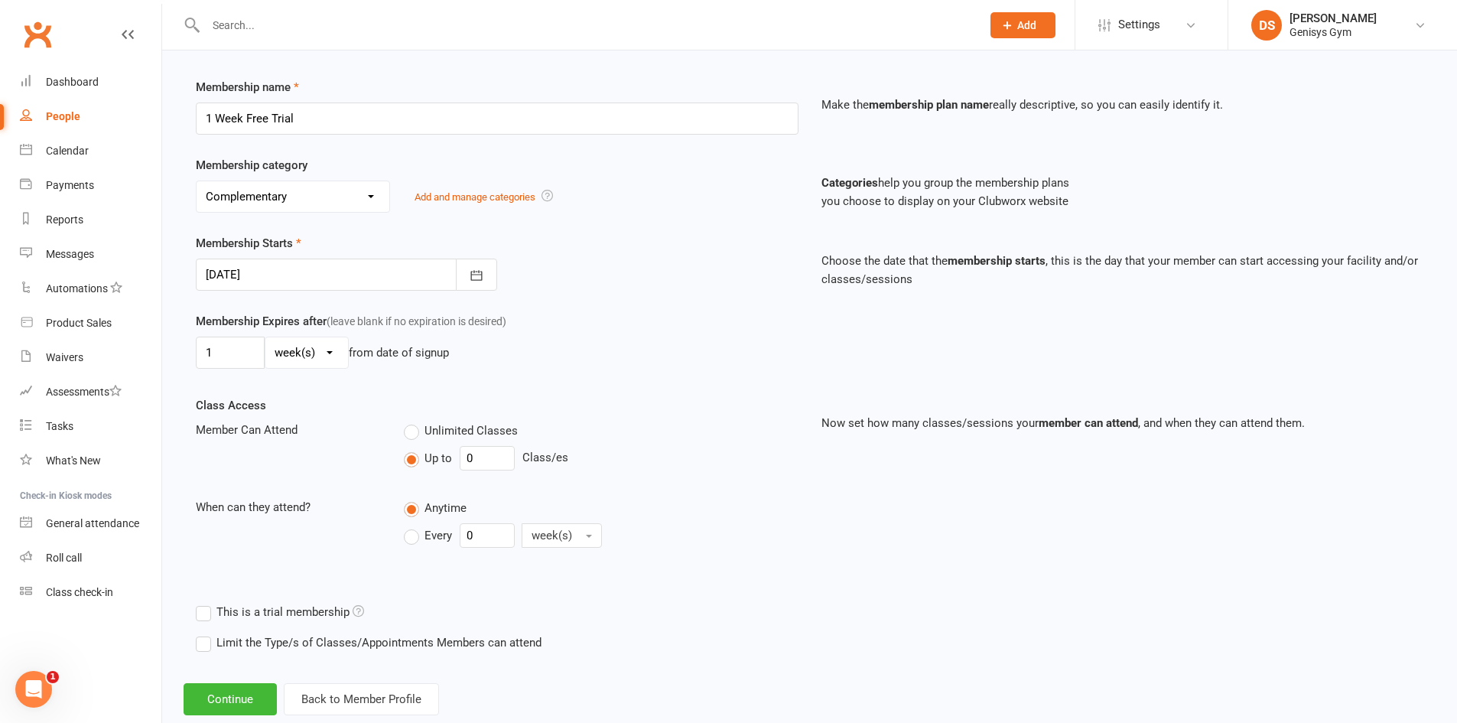
scroll to position [231, 0]
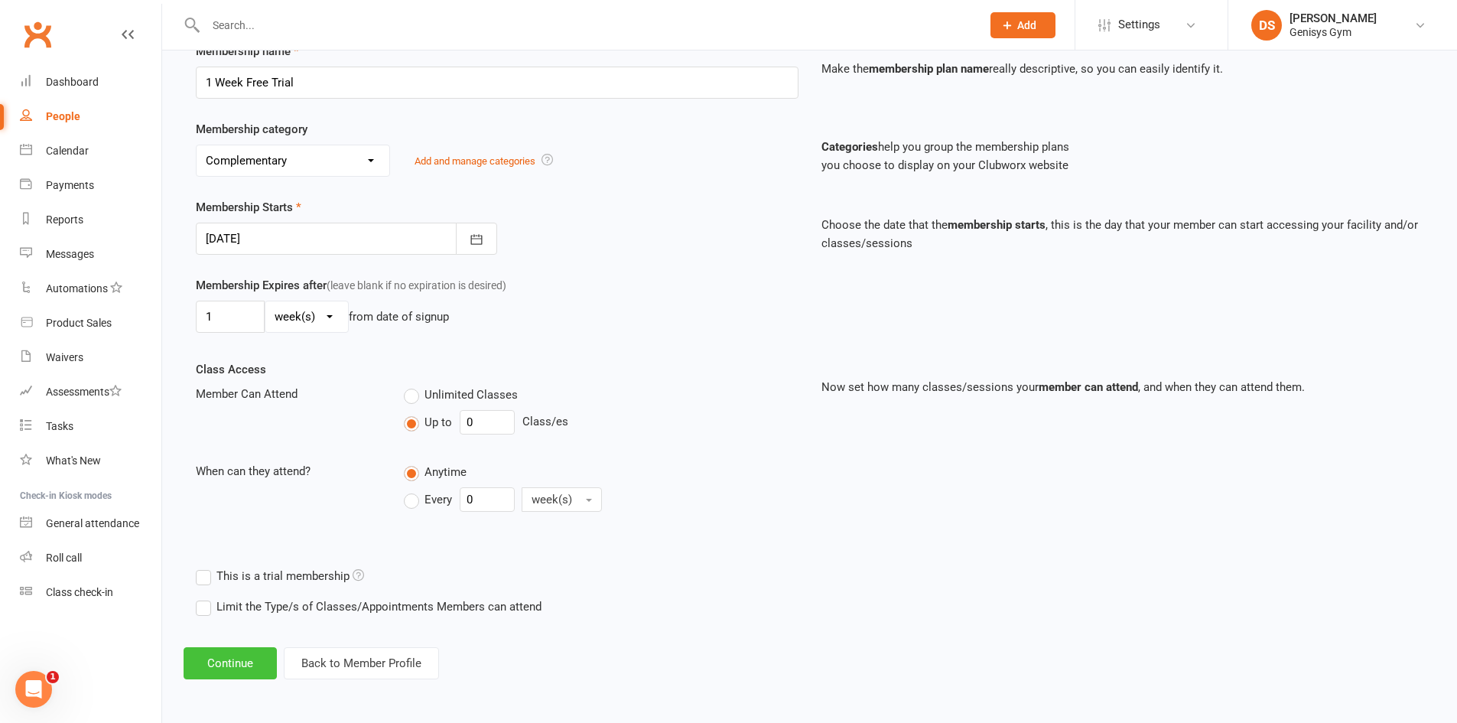
click at [210, 674] on button "Continue" at bounding box center [230, 663] width 93 height 32
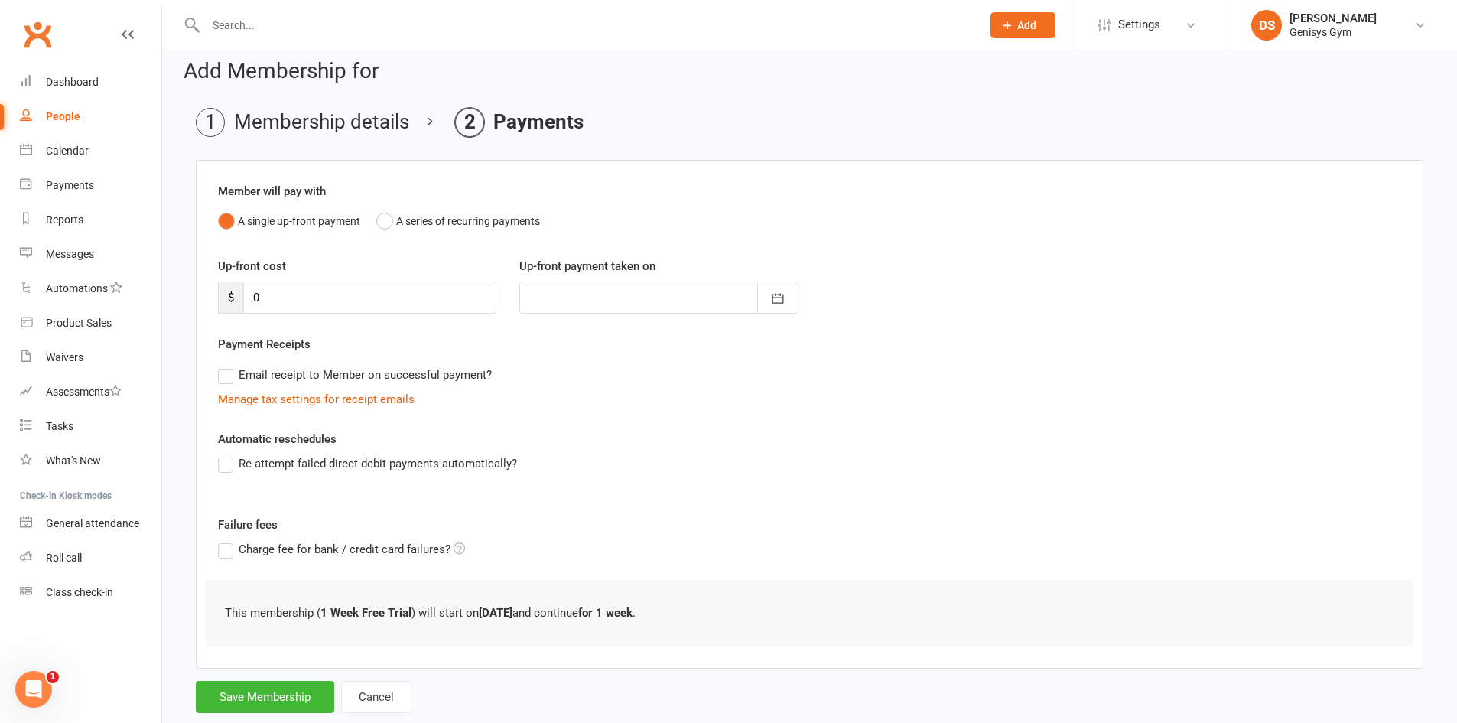
scroll to position [49, 0]
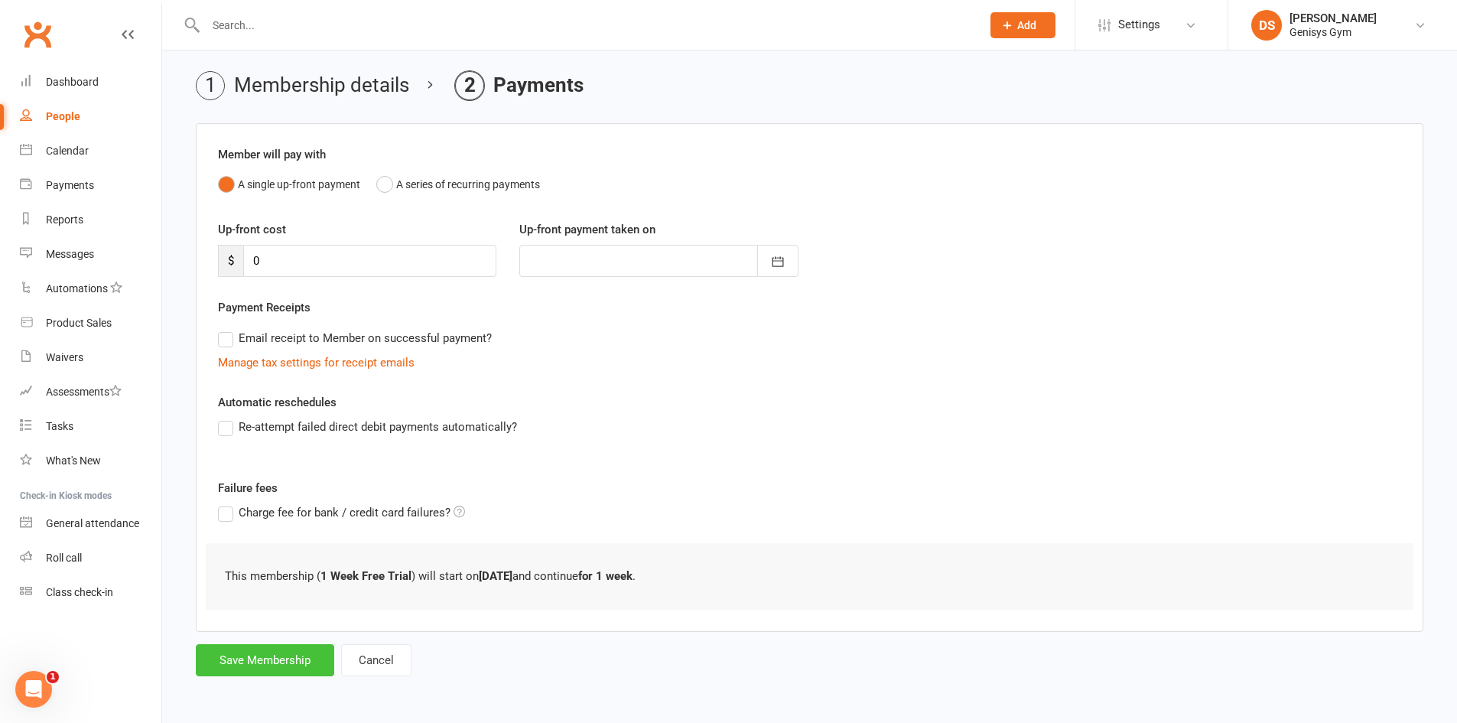
click at [265, 656] on button "Save Membership" at bounding box center [265, 660] width 138 height 32
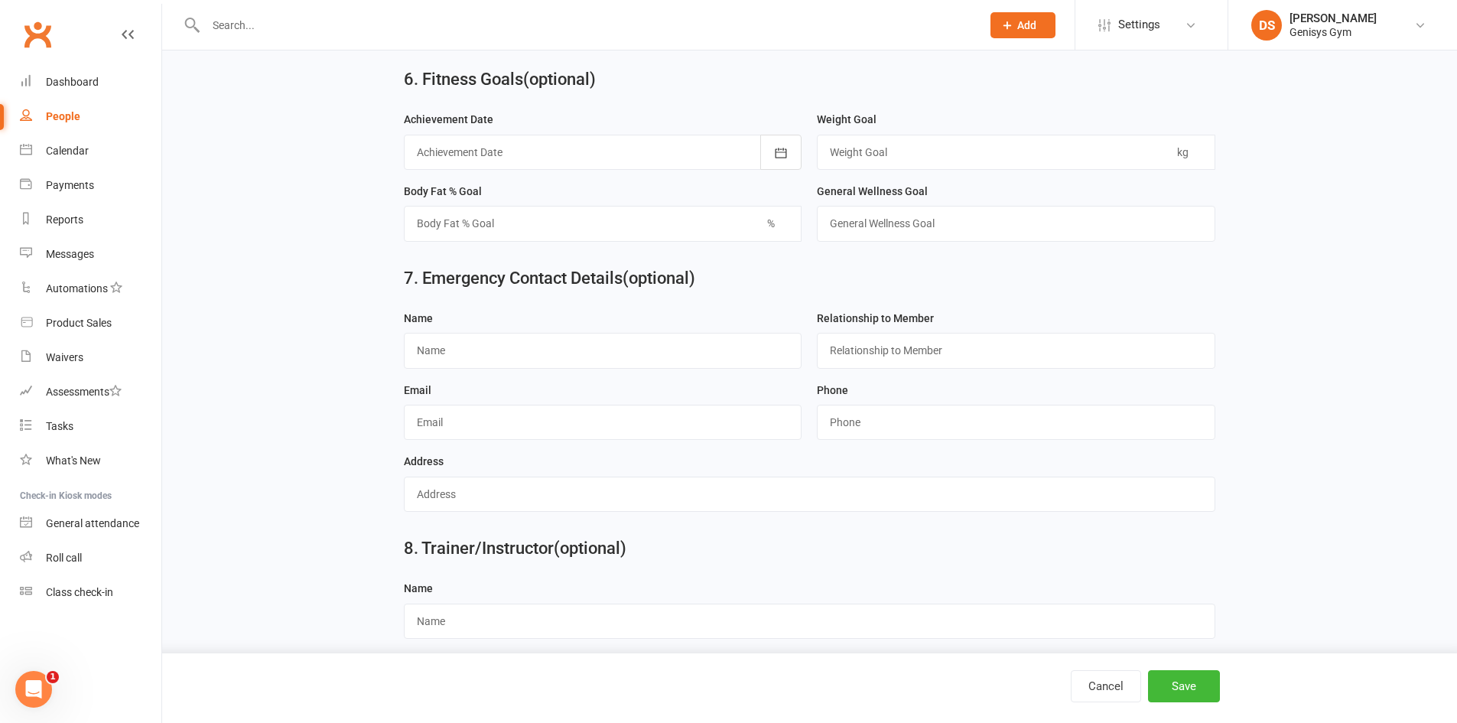
scroll to position [1305, 0]
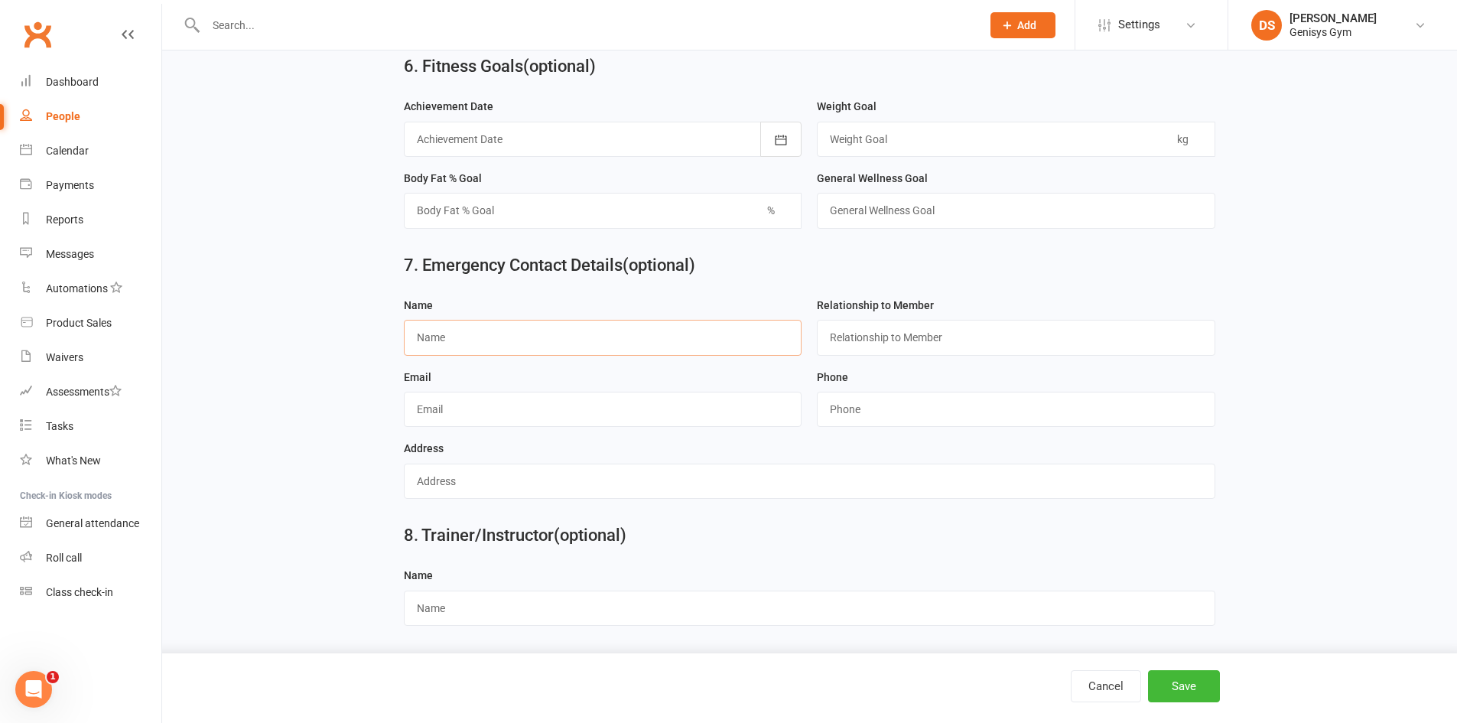
click at [484, 325] on input "text" at bounding box center [603, 337] width 398 height 35
type input "[PERSON_NAME]"
click at [957, 340] on input "text" at bounding box center [1016, 337] width 398 height 35
type input "Partner"
click at [508, 388] on div "Email" at bounding box center [603, 398] width 398 height 60
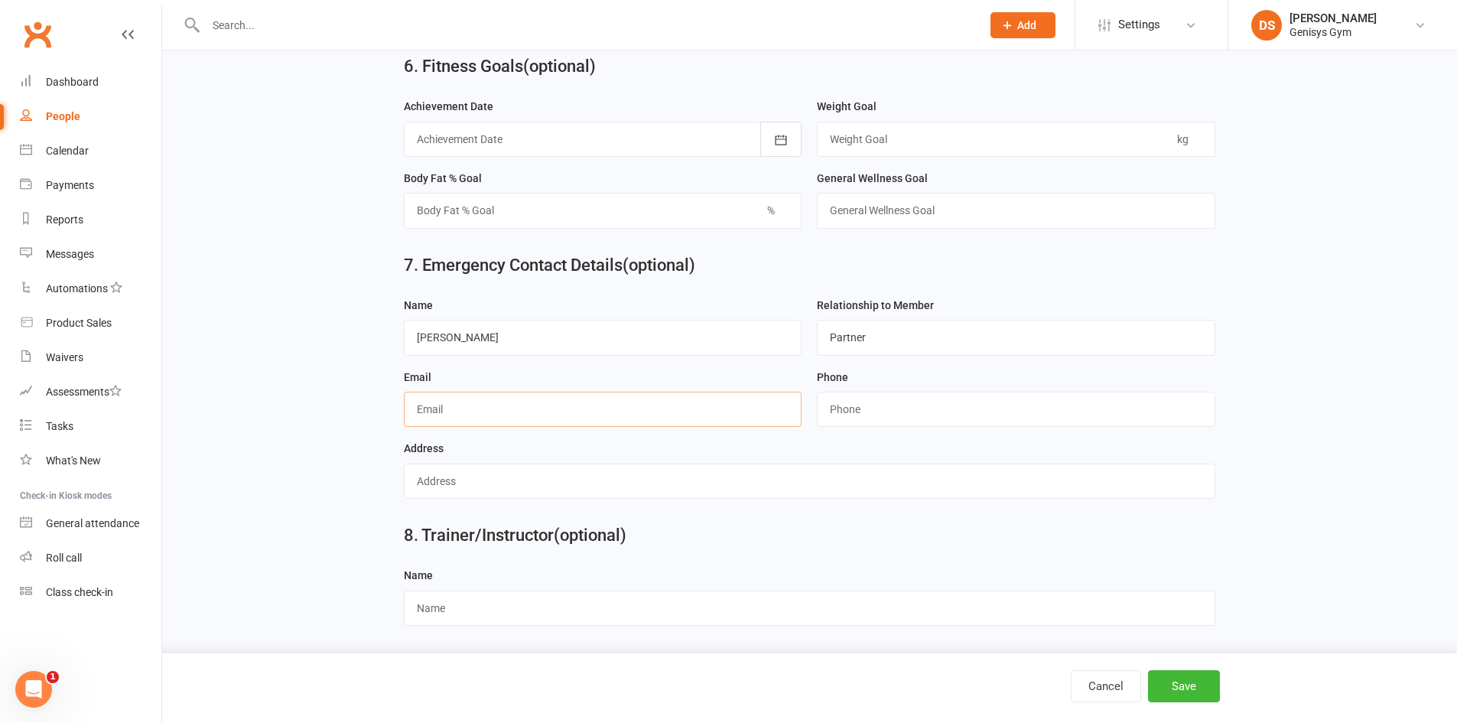
click at [500, 401] on input "text" at bounding box center [603, 409] width 398 height 35
type input "+"
click at [873, 420] on input "string" at bounding box center [1016, 409] width 398 height 35
type input "7"
click at [440, 418] on input "text" at bounding box center [603, 409] width 398 height 35
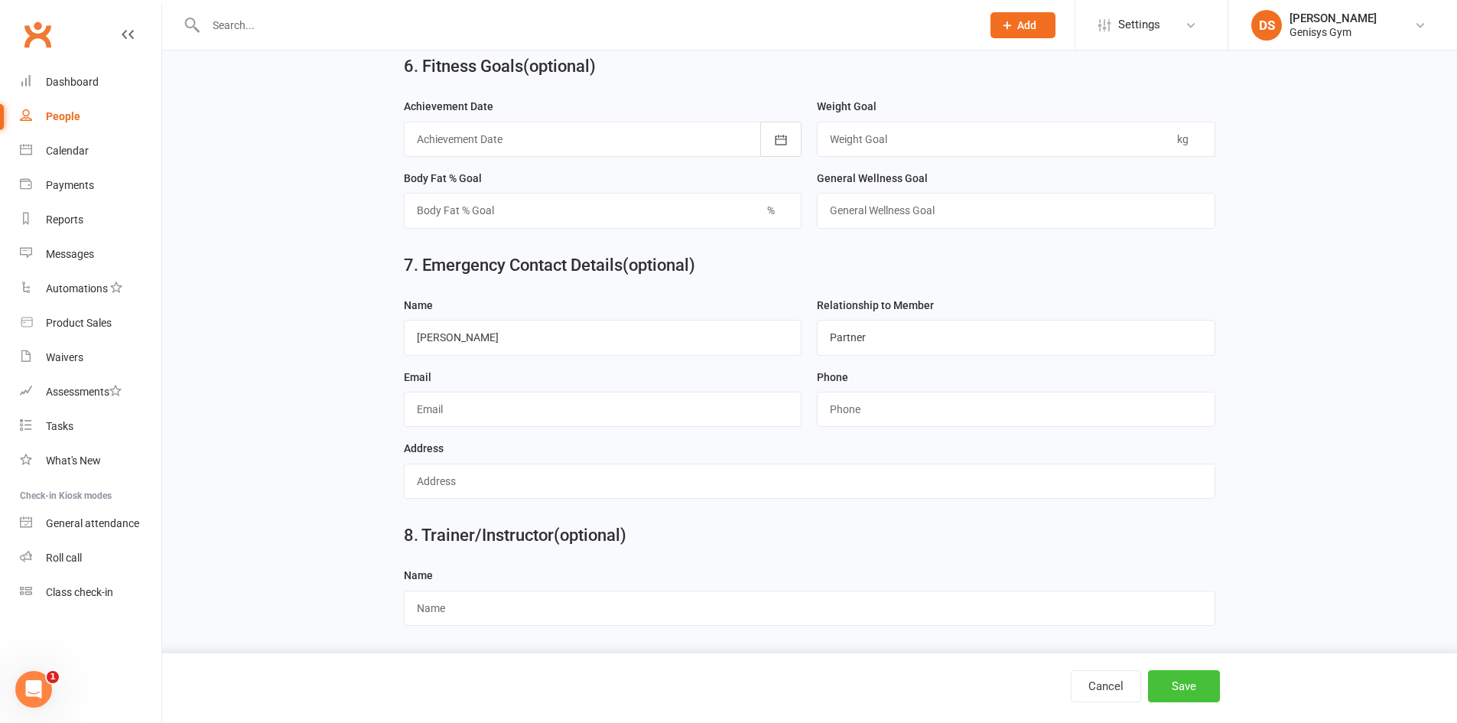
click at [1204, 683] on button "Save" at bounding box center [1184, 686] width 72 height 32
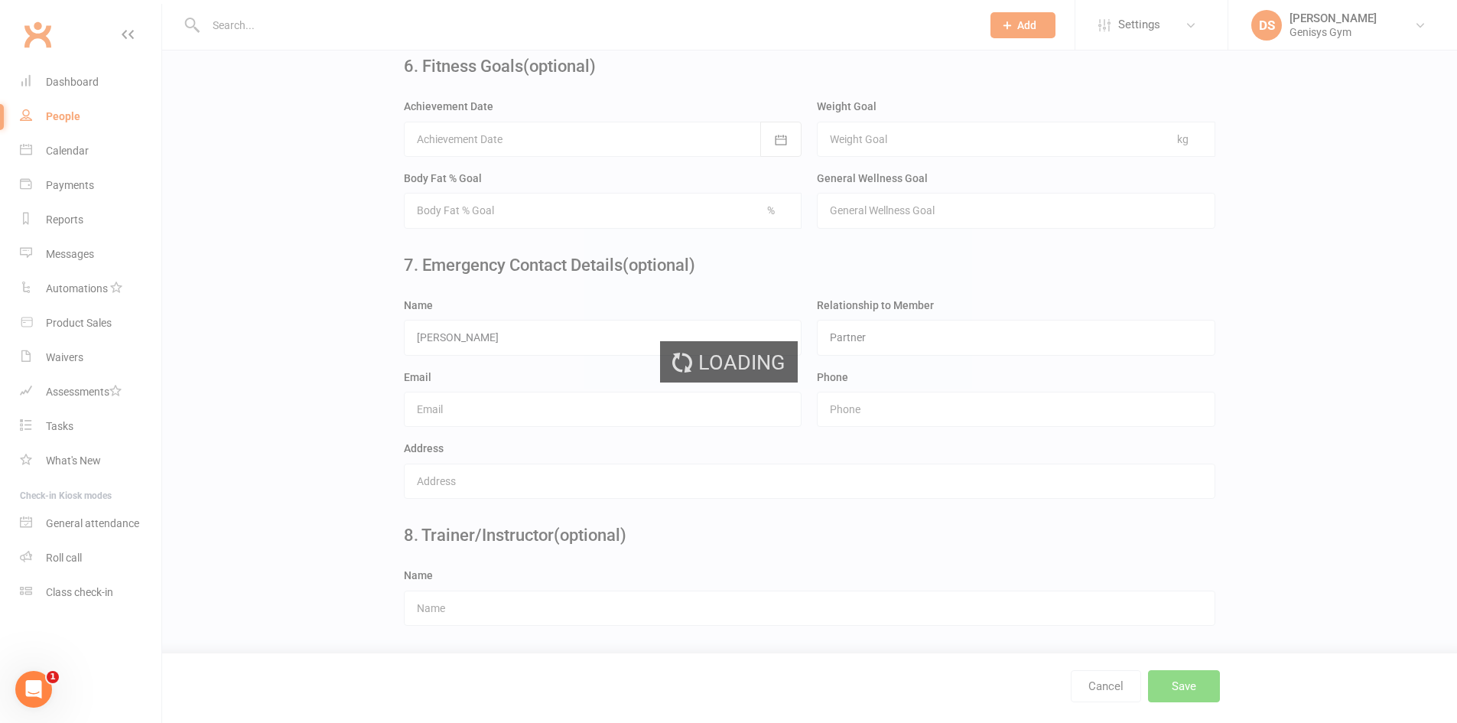
scroll to position [0, 0]
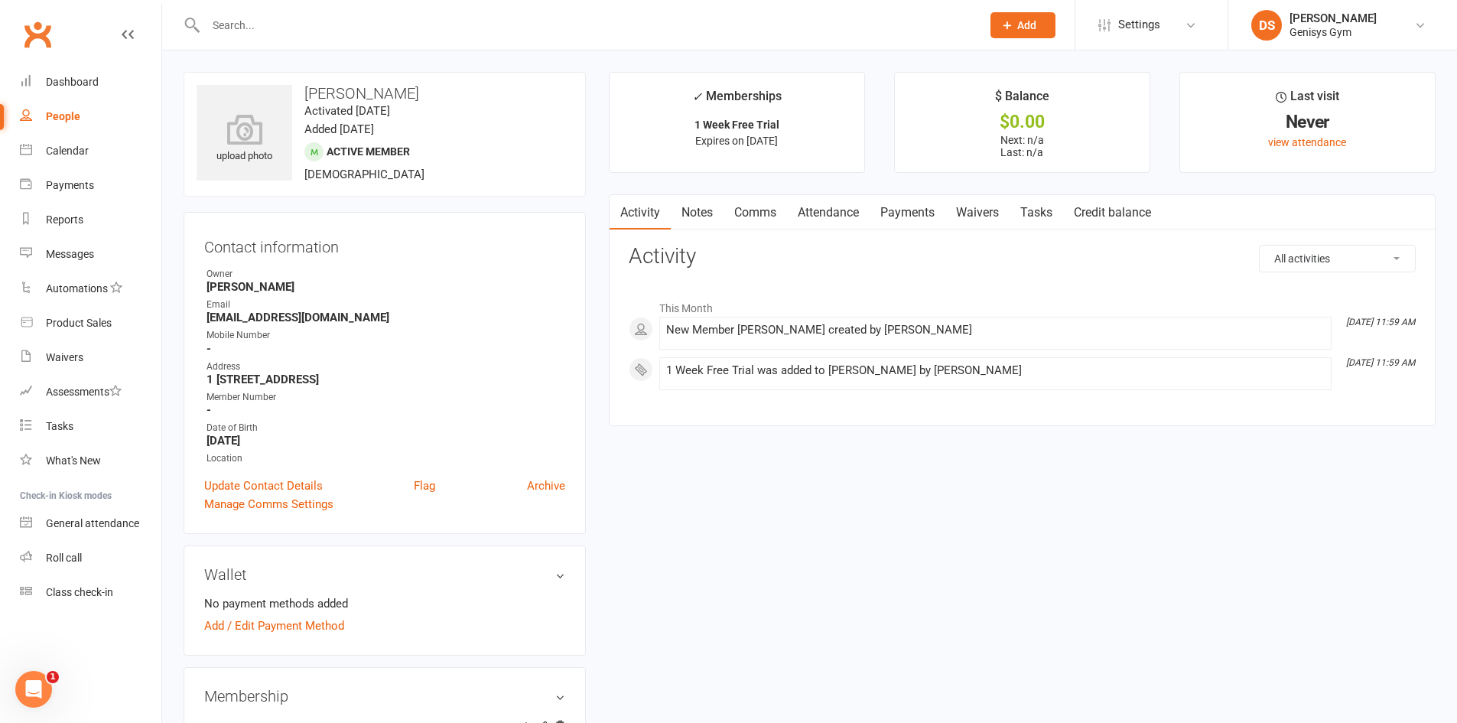
click at [255, 33] on input "text" at bounding box center [585, 25] width 769 height 21
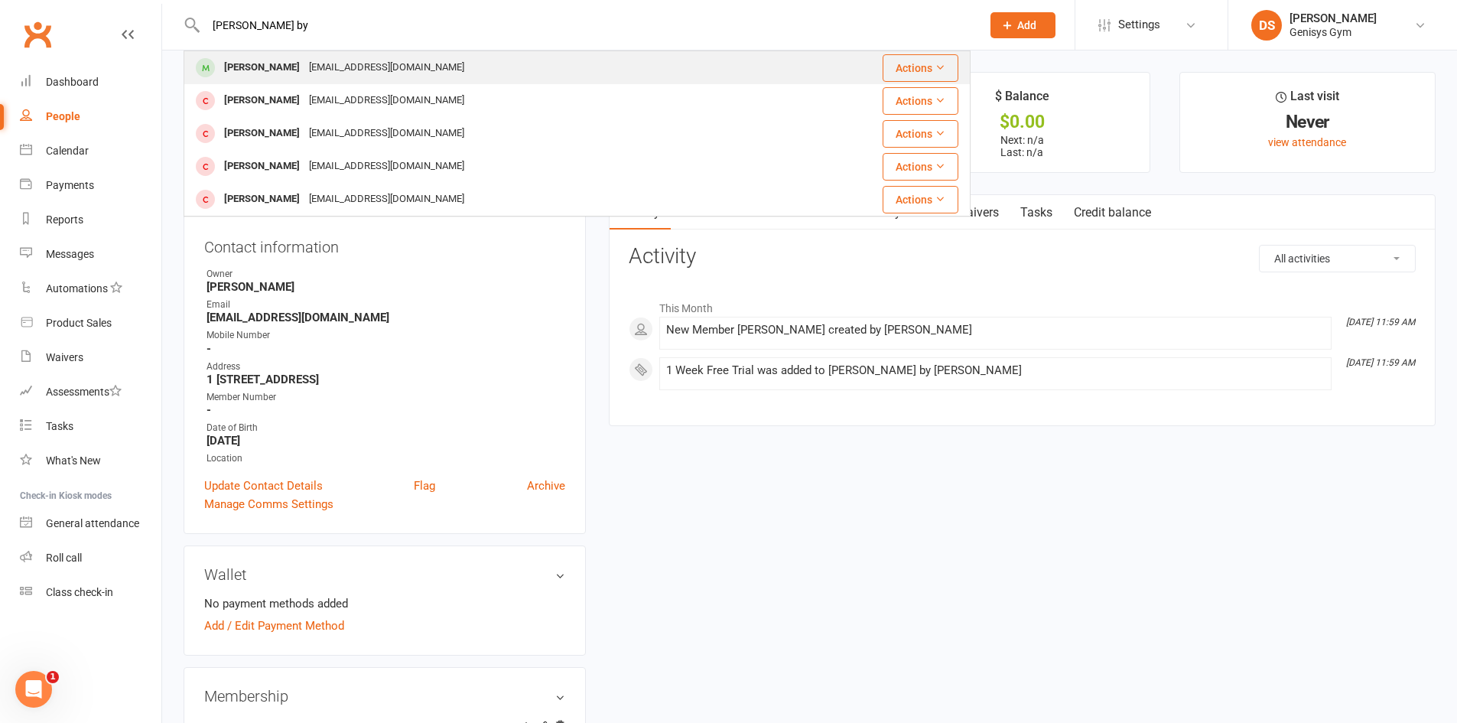
type input "[PERSON_NAME] by"
click at [354, 61] on div "[EMAIL_ADDRESS][DOMAIN_NAME]" at bounding box center [386, 68] width 164 height 22
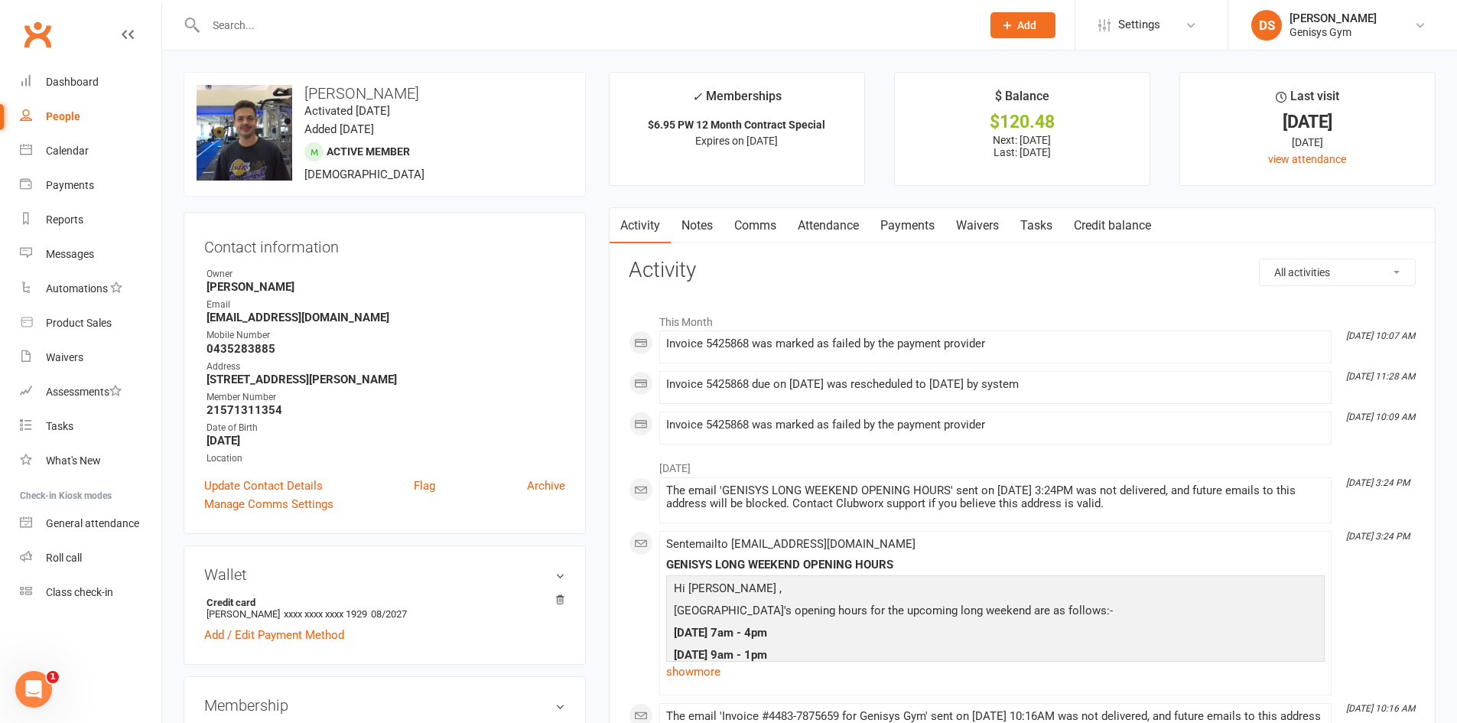
click at [895, 221] on link "Payments" at bounding box center [907, 225] width 76 height 35
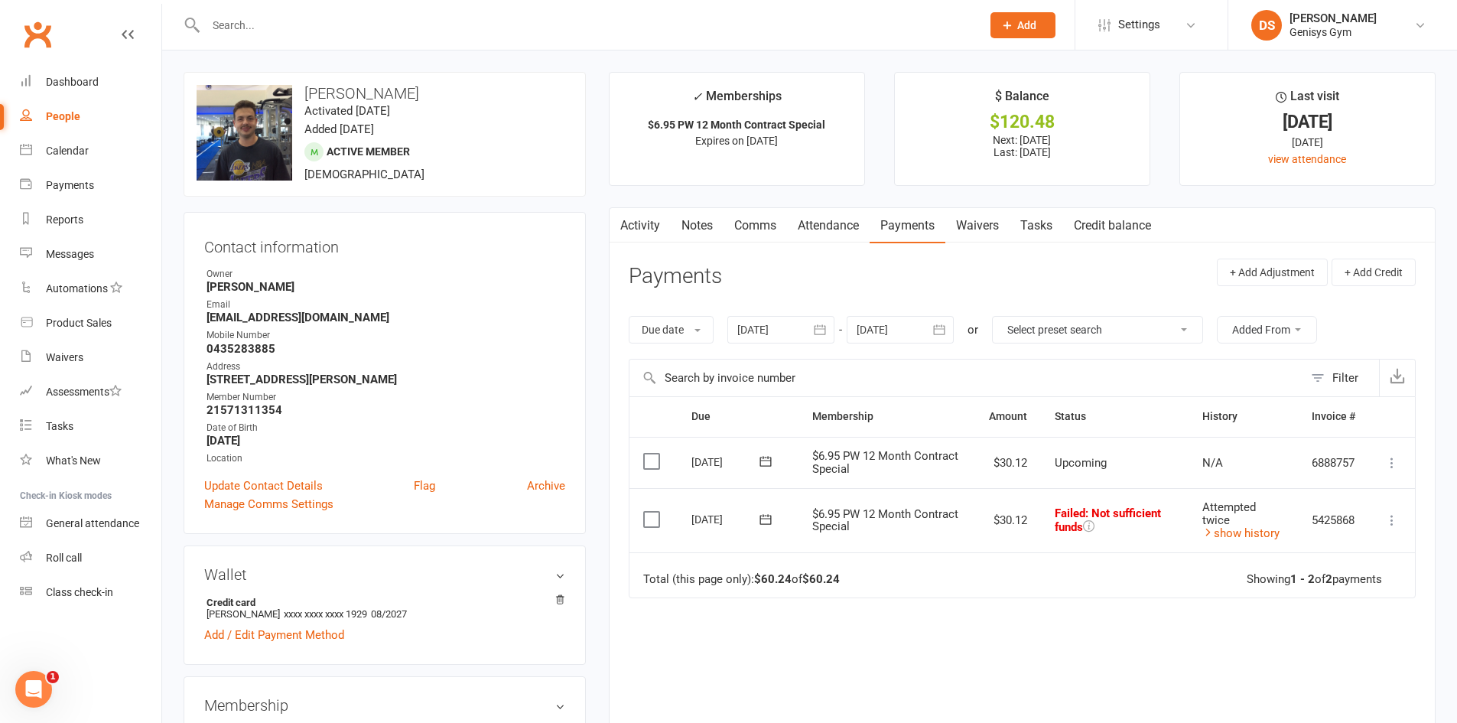
click at [754, 332] on div at bounding box center [780, 330] width 107 height 28
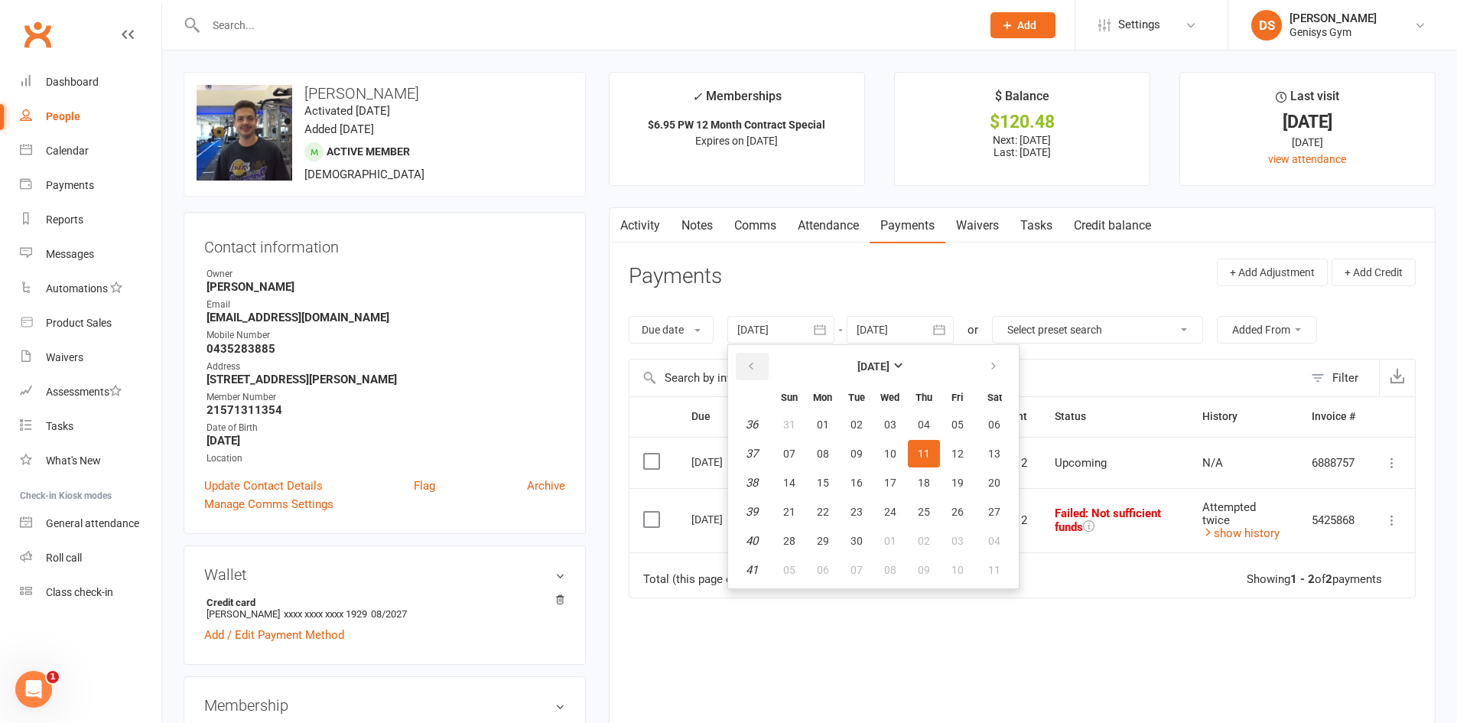
click at [745, 362] on button "button" at bounding box center [752, 367] width 33 height 28
drag, startPoint x: 745, startPoint y: 362, endPoint x: 799, endPoint y: 410, distance: 72.1
click at [752, 369] on button "button" at bounding box center [752, 367] width 33 height 28
click at [821, 466] on button "09" at bounding box center [823, 454] width 32 height 28
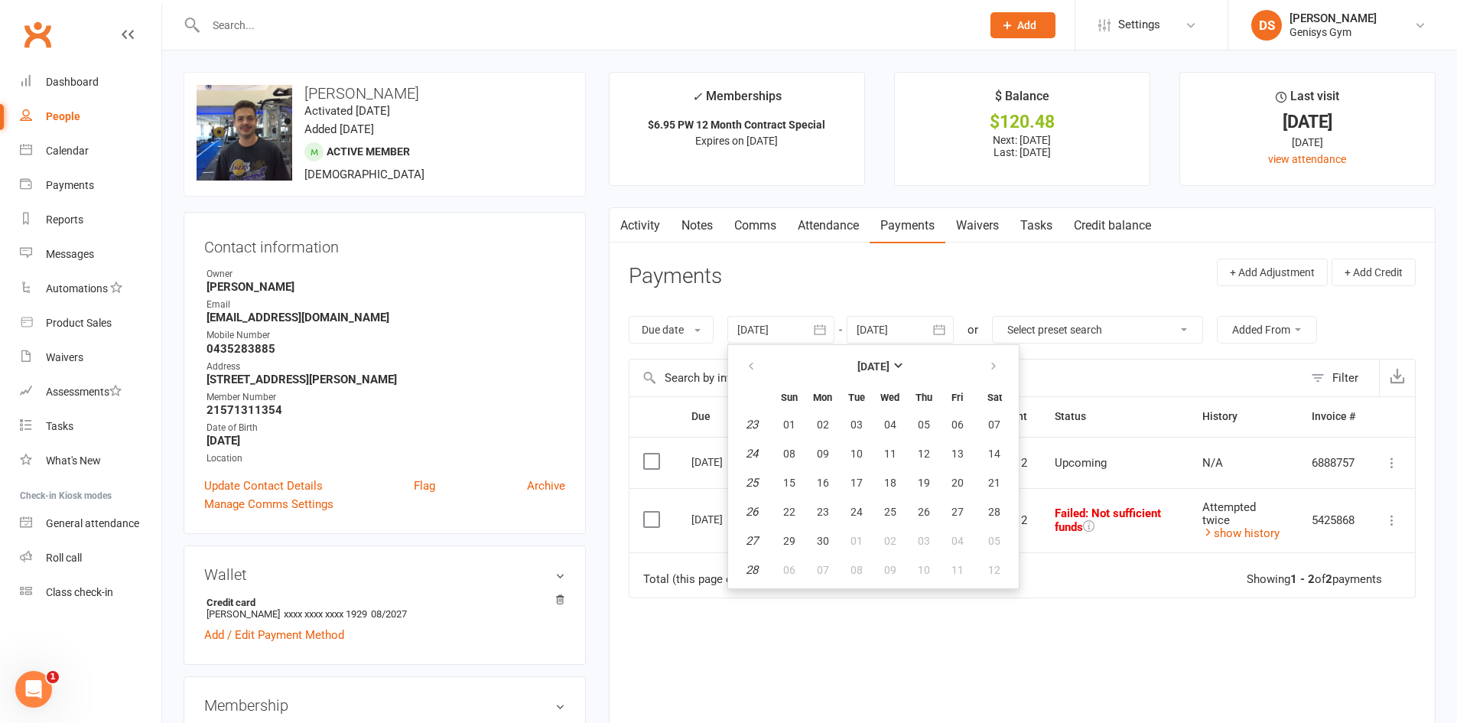
type input "[DATE]"
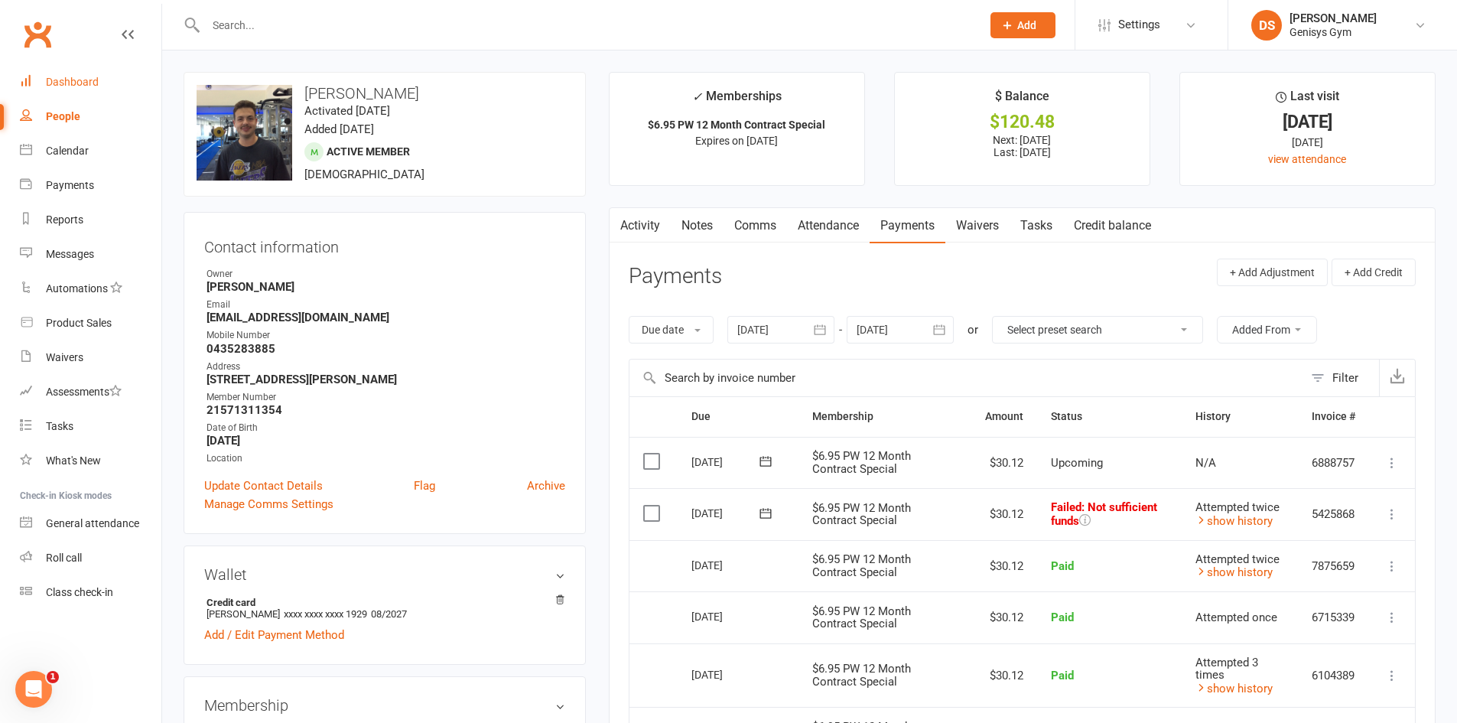
click at [115, 96] on link "Dashboard" at bounding box center [90, 82] width 141 height 34
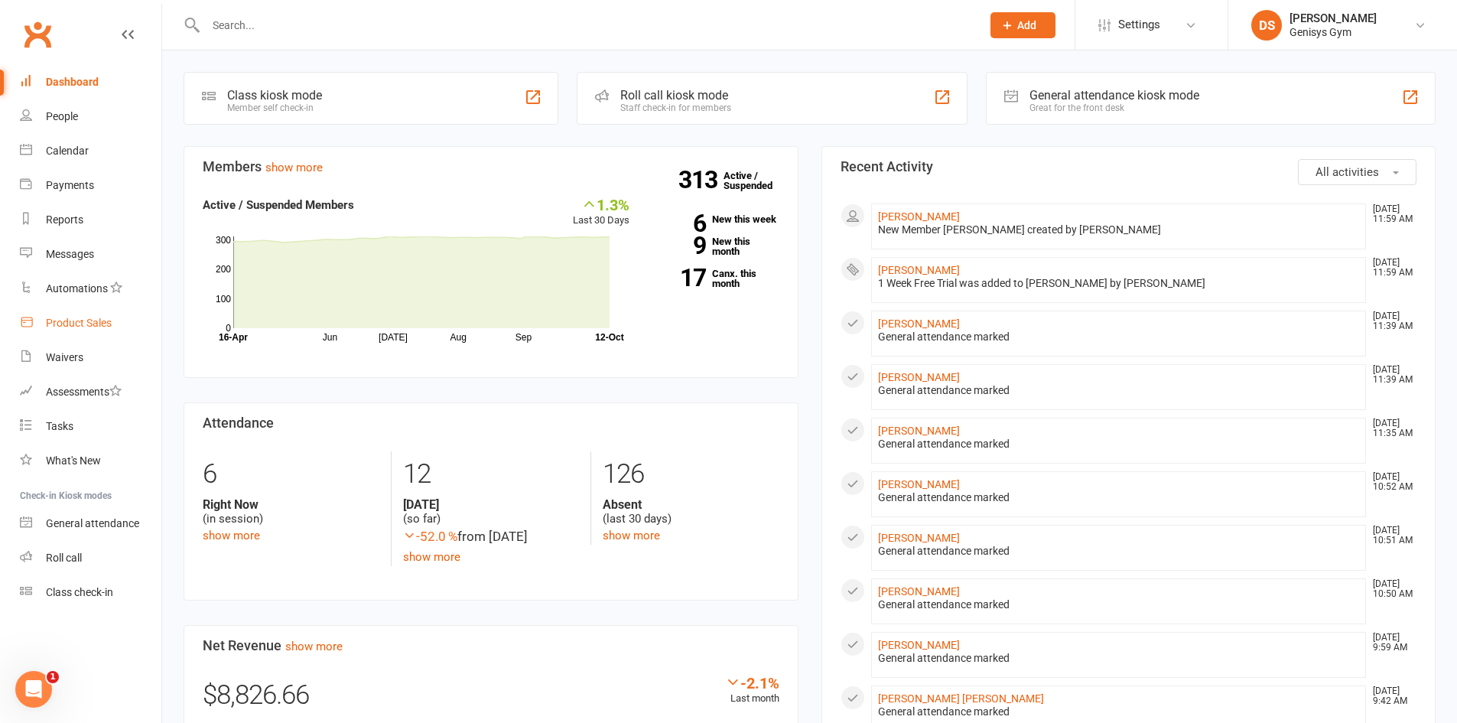
click at [46, 314] on link "Product Sales" at bounding box center [90, 323] width 141 height 34
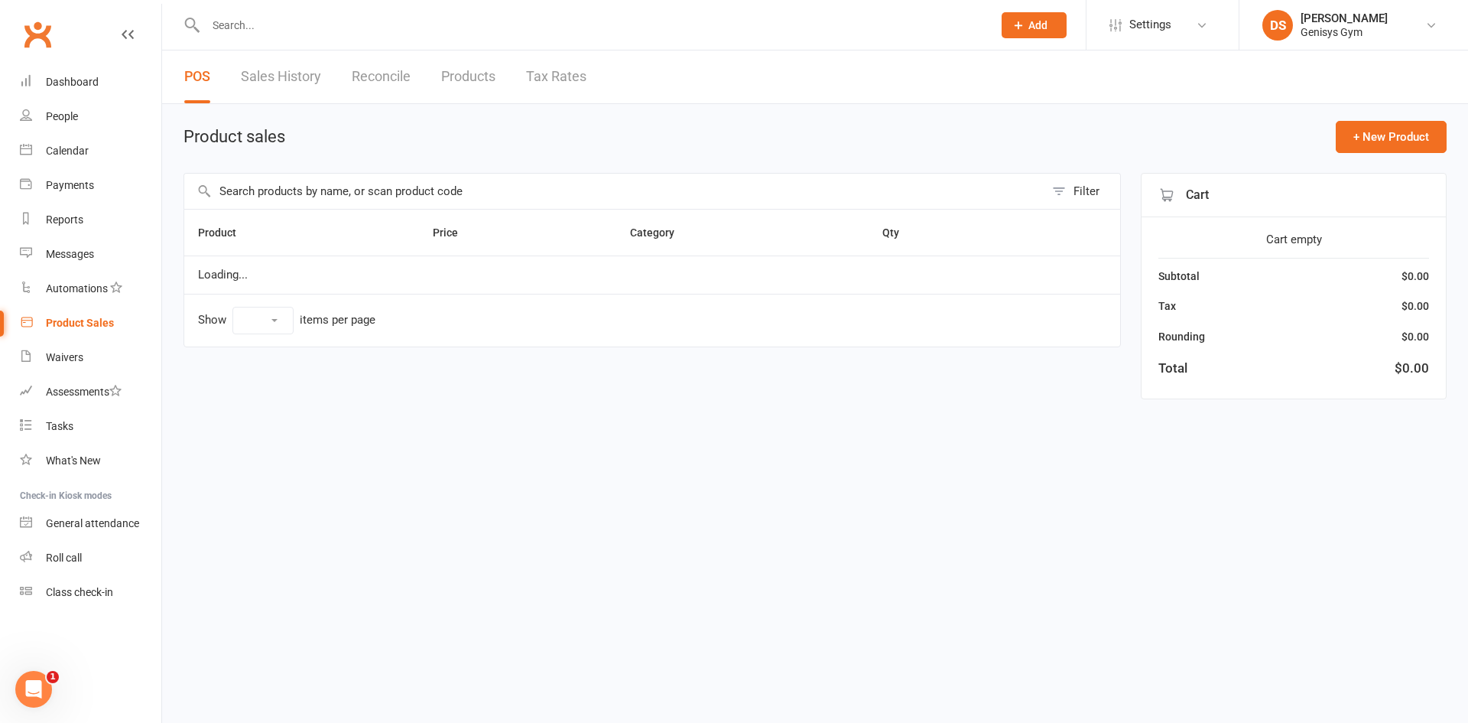
select select "10"
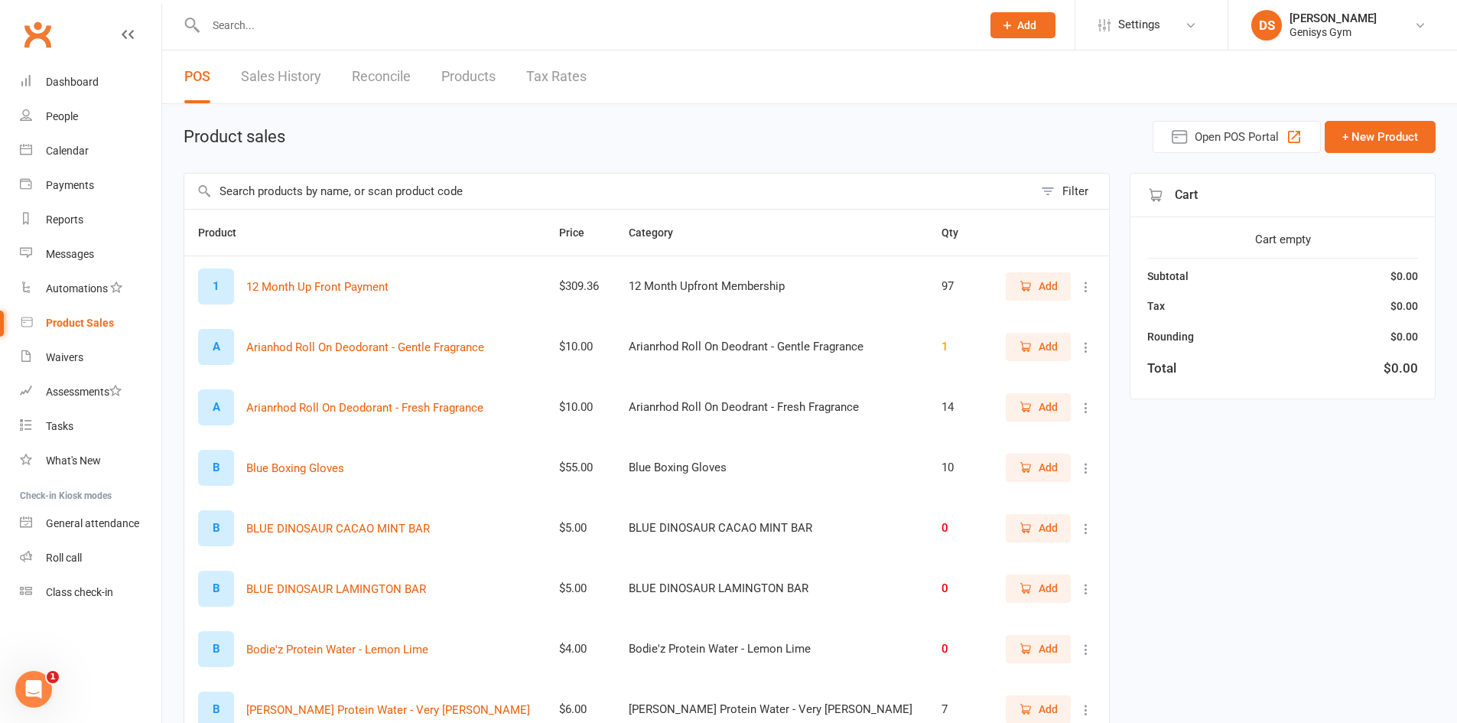
click at [372, 73] on link "Reconcile" at bounding box center [381, 76] width 59 height 53
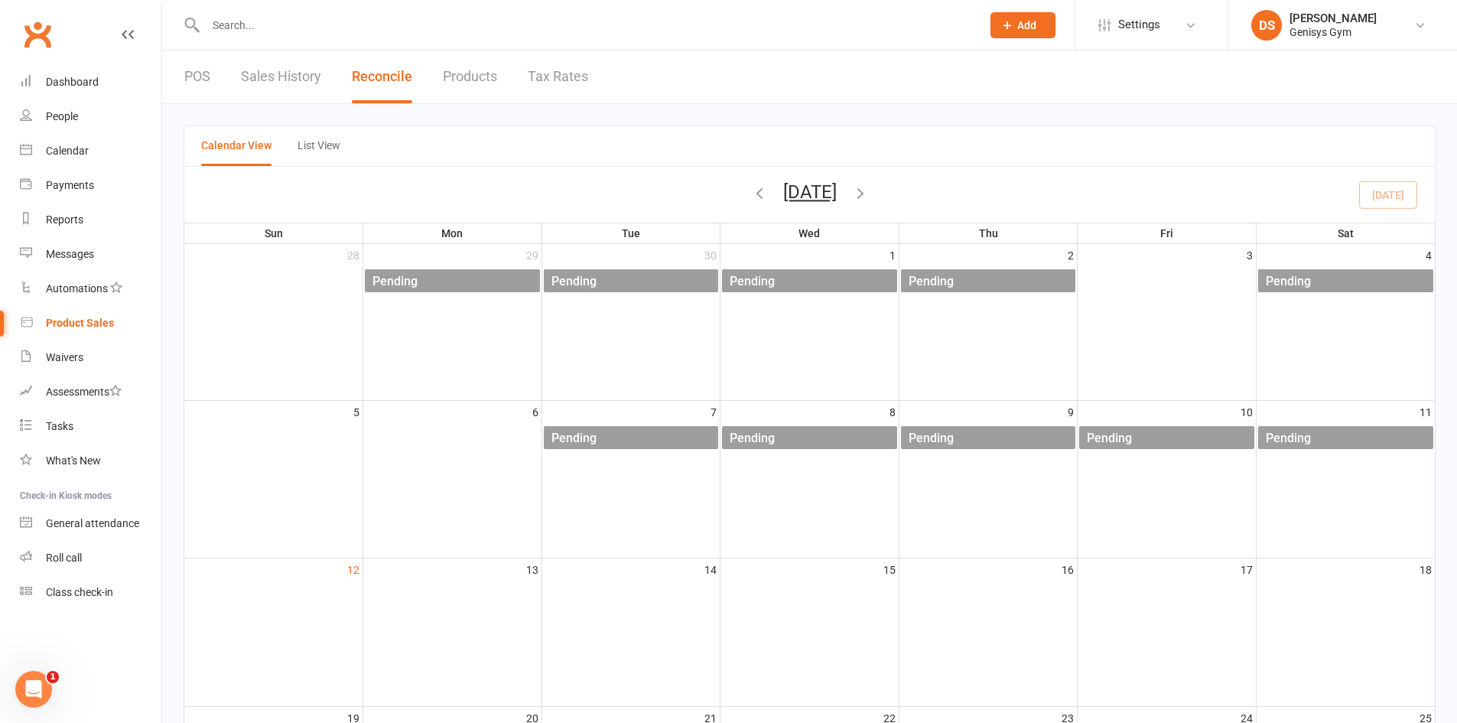
click at [254, 67] on link "Sales History" at bounding box center [281, 76] width 80 height 53
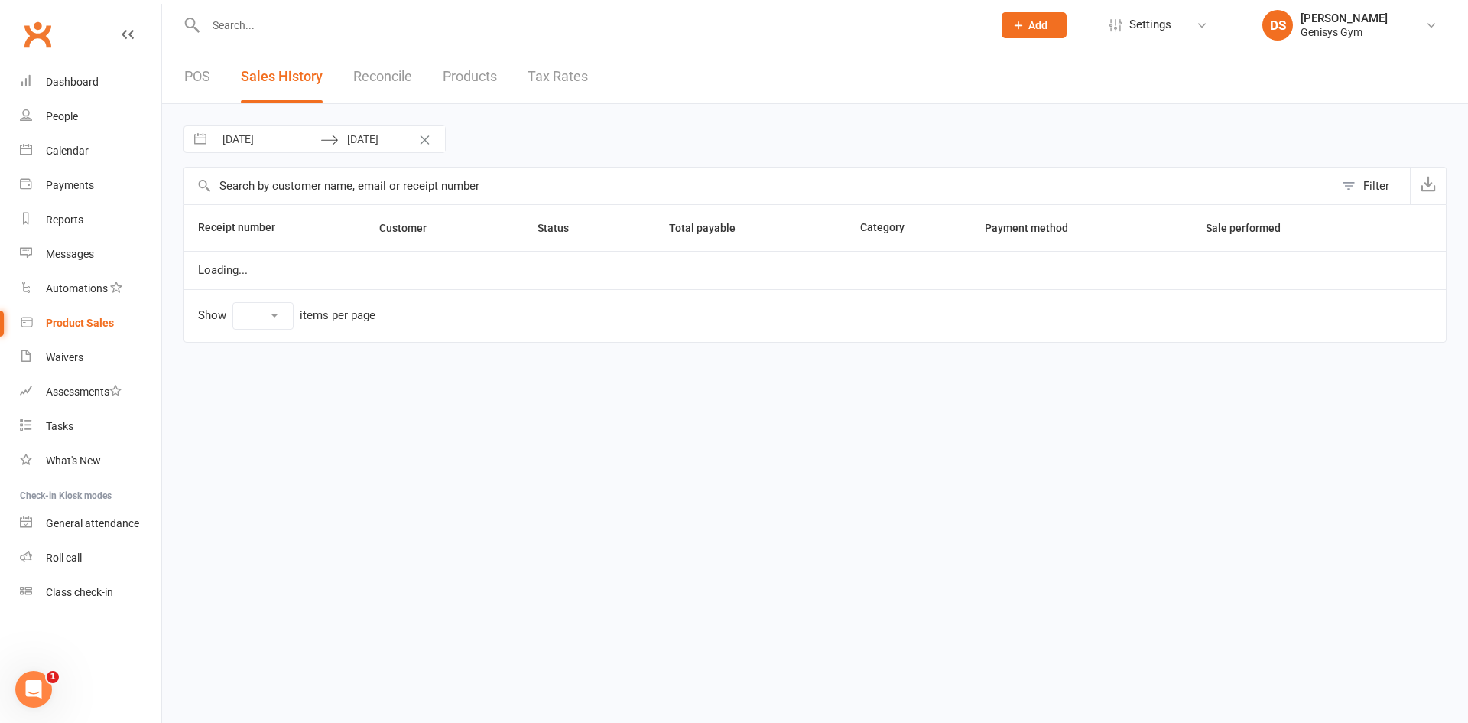
select select "25"
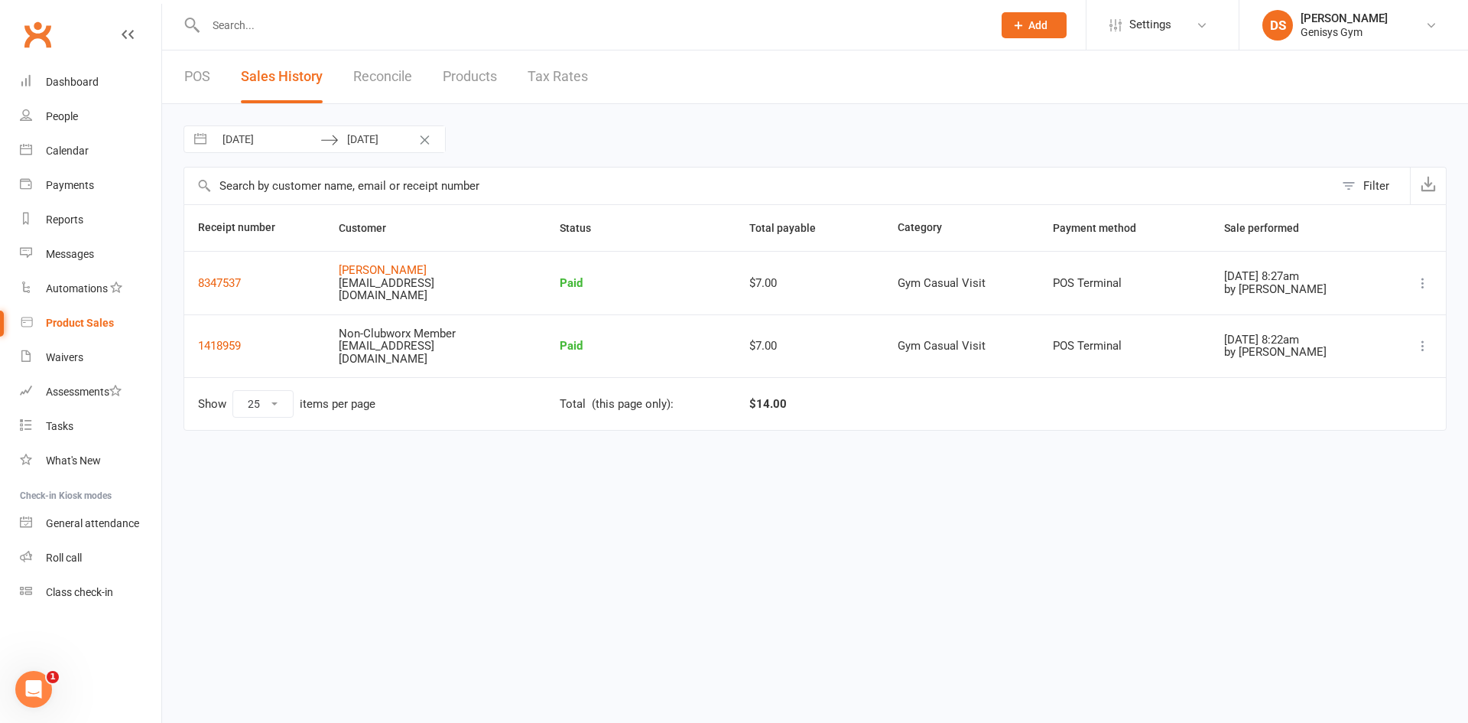
click at [248, 138] on input "[DATE]" at bounding box center [267, 139] width 106 height 26
select select "8"
select select "2025"
select select "9"
select select "2025"
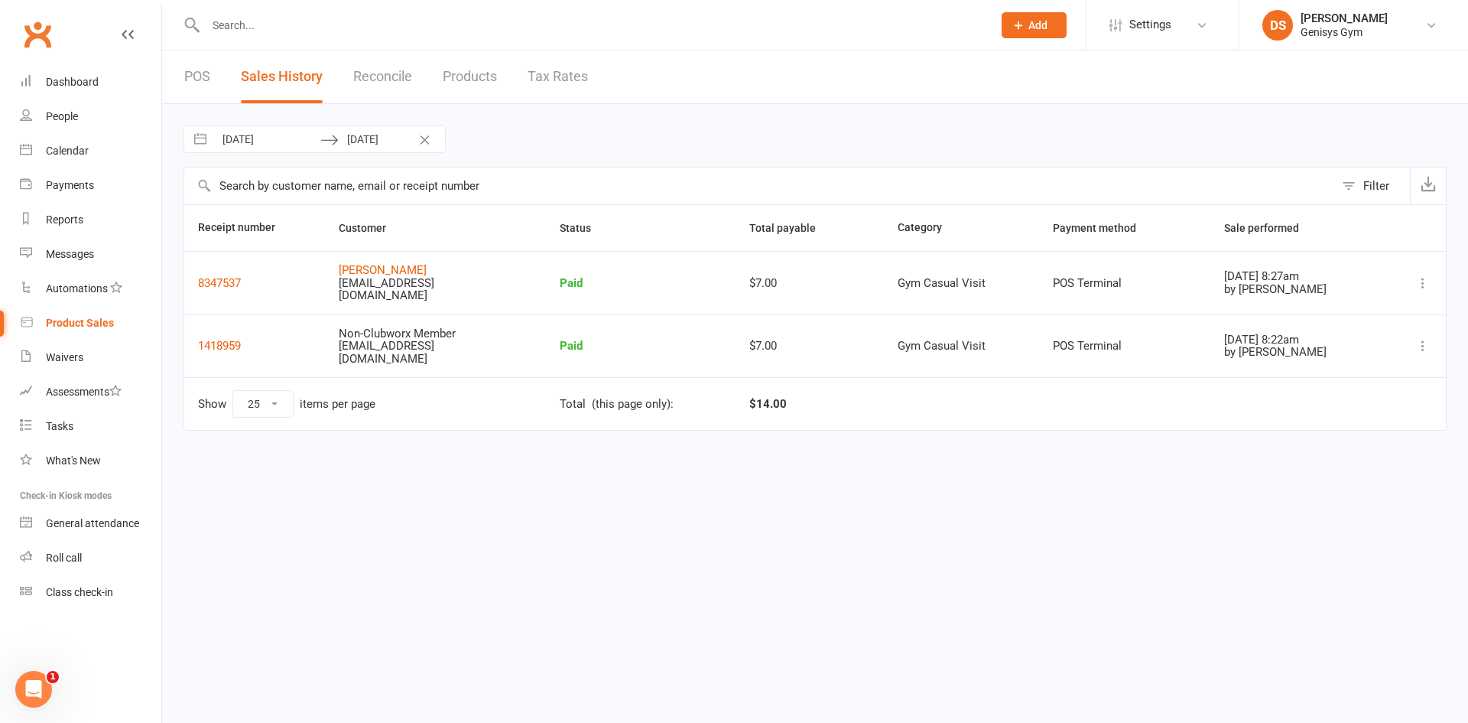
select select "10"
select select "2025"
select select "11"
select select "2025"
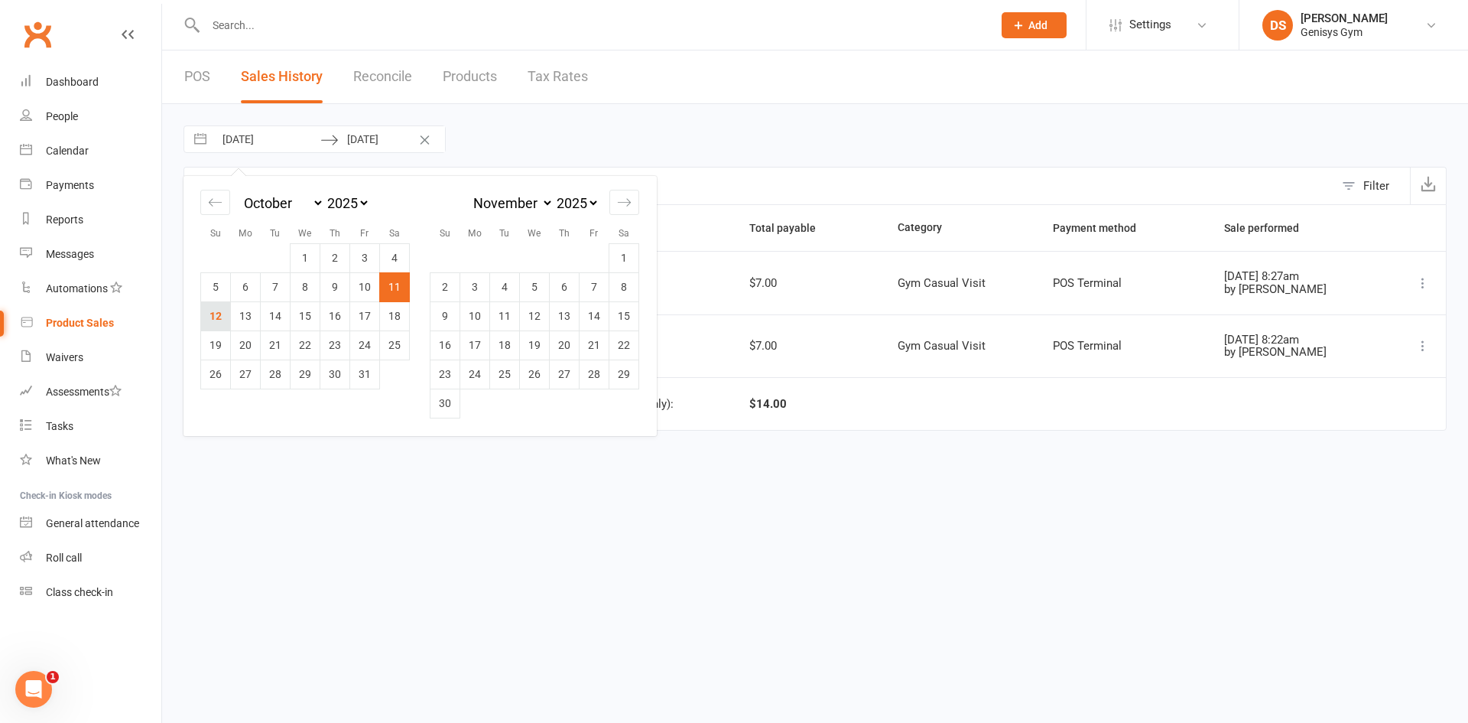
click at [212, 317] on td "12" at bounding box center [216, 315] width 30 height 29
type input "[DATE]"
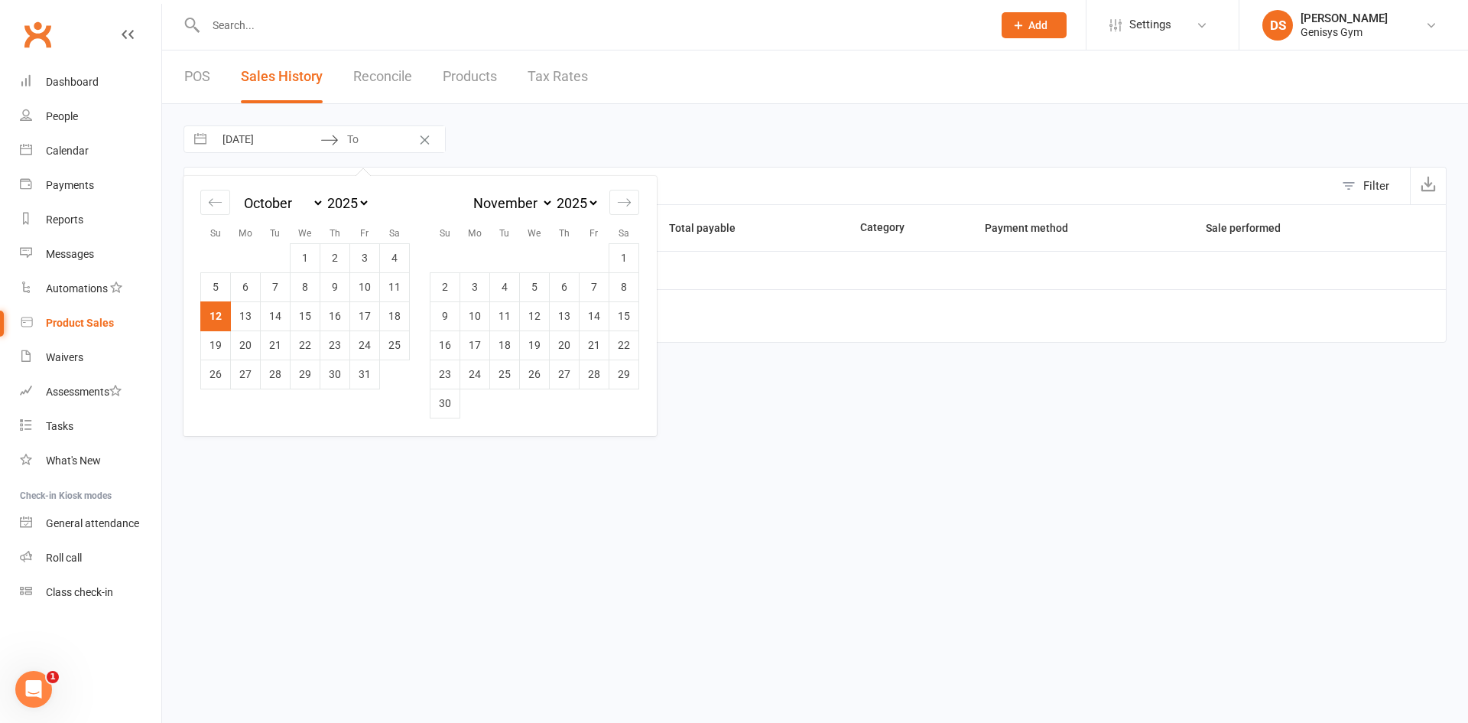
click at [218, 311] on td "12" at bounding box center [216, 315] width 30 height 29
type input "[DATE]"
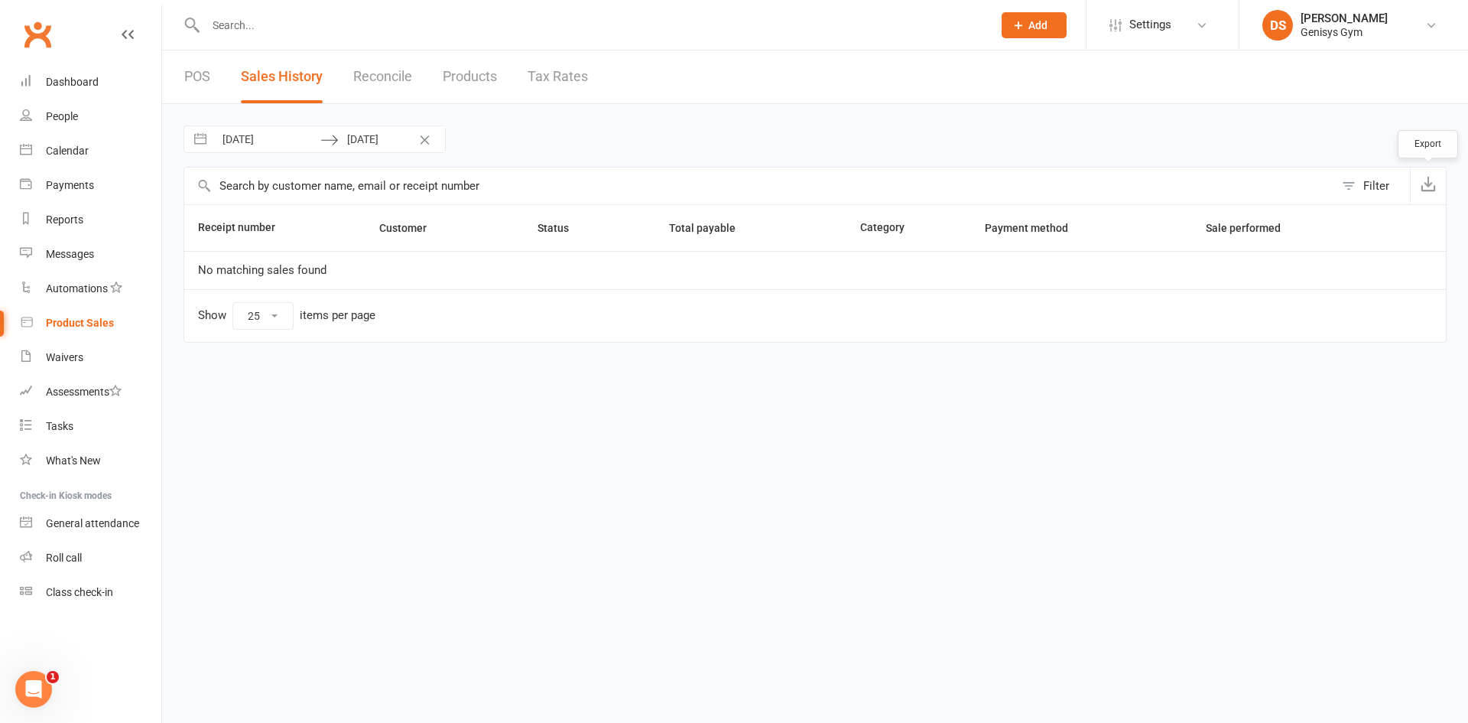
click at [1422, 187] on icon "button" at bounding box center [1428, 183] width 15 height 15
click at [97, 92] on link "Dashboard" at bounding box center [90, 82] width 141 height 34
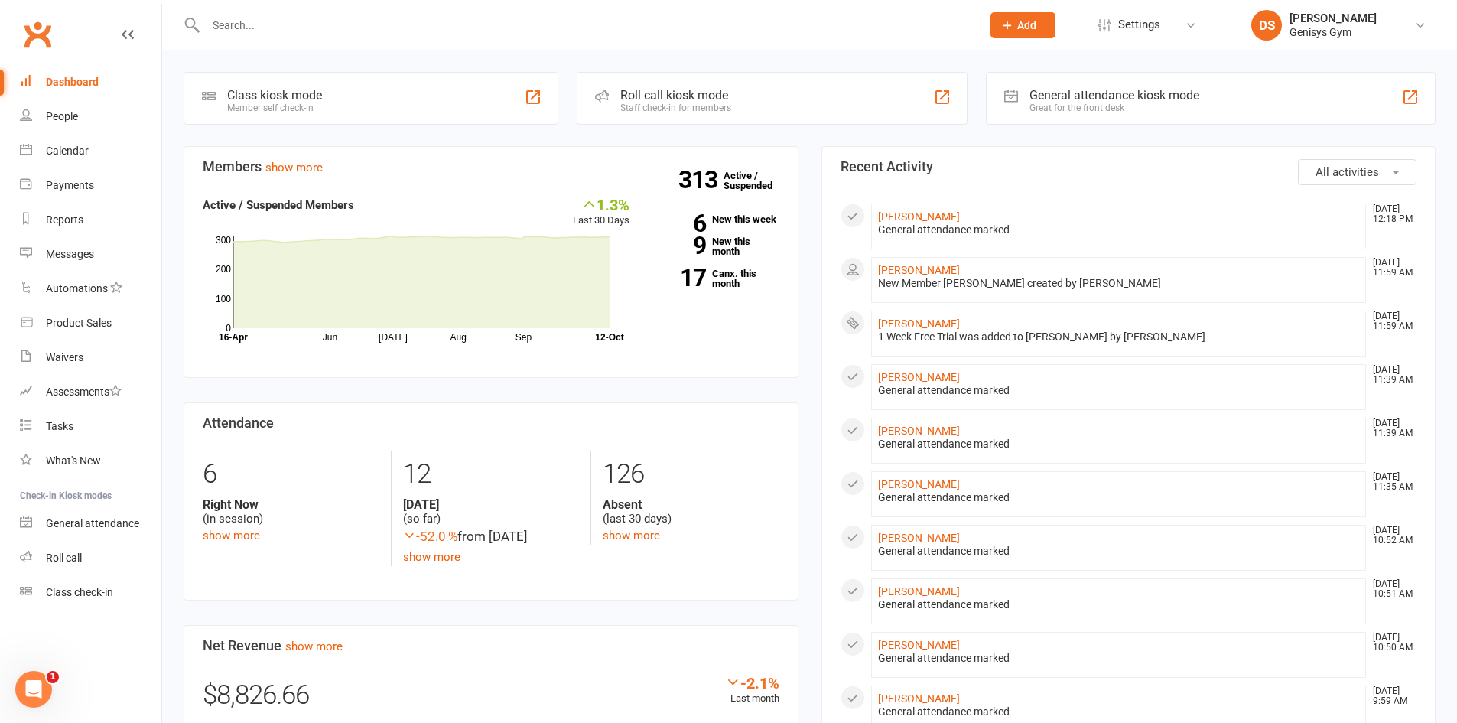
click at [93, 60] on div "Clubworx" at bounding box center [80, 43] width 161 height 57
